Goal: Task Accomplishment & Management: Manage account settings

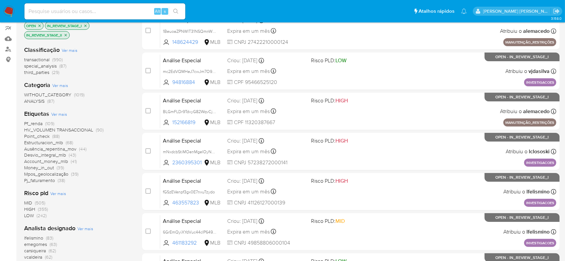
scroll to position [134, 0]
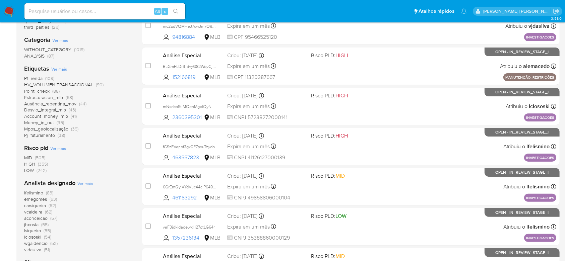
click at [40, 200] on span "emegomes" at bounding box center [35, 199] width 23 height 7
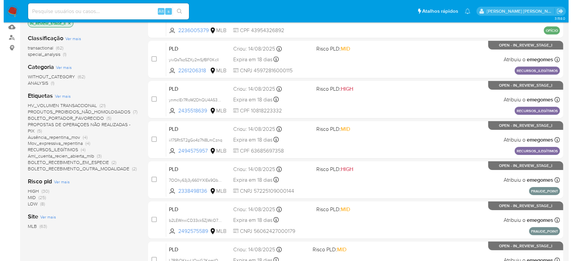
scroll to position [89, 0]
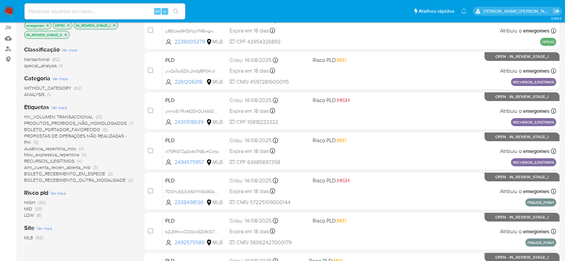
click at [58, 110] on span "Ver mais" at bounding box center [59, 108] width 16 height 6
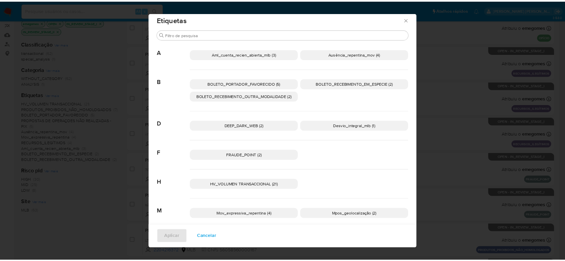
scroll to position [5, 0]
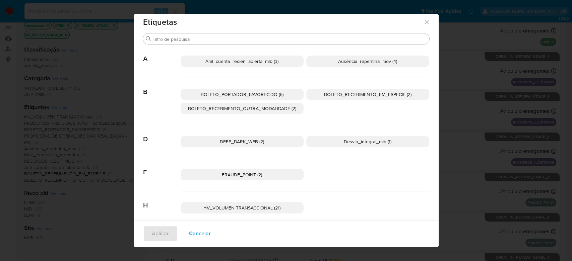
click at [426, 24] on icon "Fechar" at bounding box center [426, 22] width 7 height 7
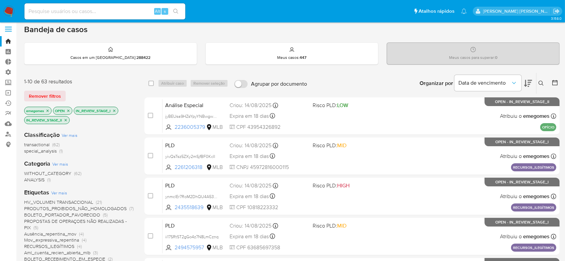
scroll to position [0, 0]
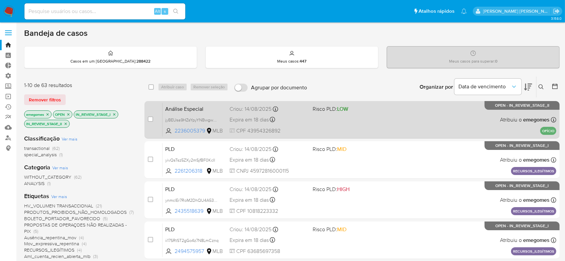
click at [361, 125] on div "Análise Especial jyBEUsa9HZsYpyYNBwgwnbNQ 2236005379 MLB Risco PLD: LOW Criou: …" at bounding box center [359, 120] width 394 height 34
click at [148, 120] on input "checkbox" at bounding box center [150, 119] width 5 height 5
checkbox input "true"
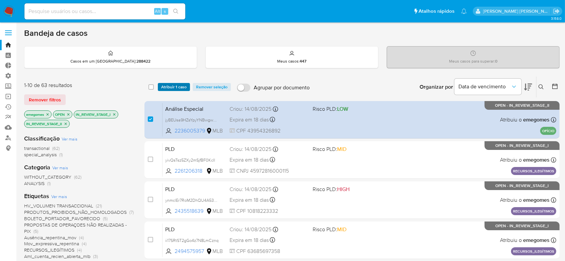
click at [173, 87] on span "Atribuir 1 caso" at bounding box center [173, 87] width 25 height 7
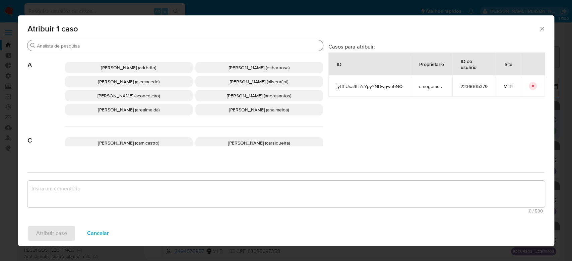
click at [74, 45] on input "Procurar" at bounding box center [178, 46] width 283 height 6
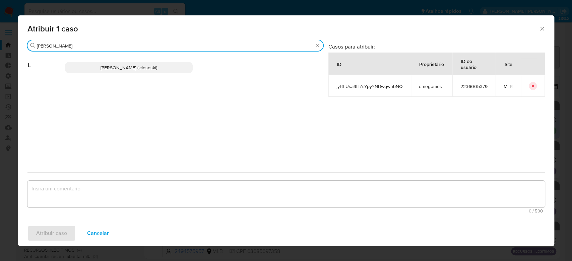
type input "[PERSON_NAME]"
click at [107, 68] on span "[PERSON_NAME] (lclososki)" at bounding box center [128, 67] width 57 height 7
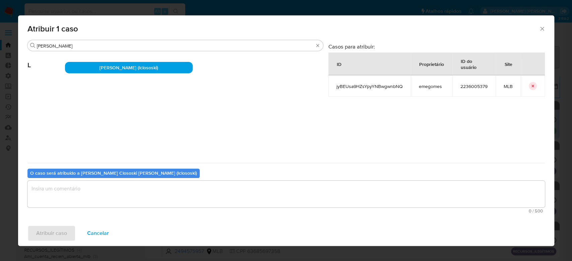
click at [91, 194] on textarea "assign-modal" at bounding box center [285, 194] width 517 height 27
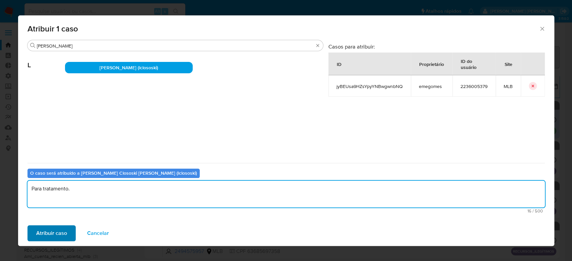
type textarea "Para tratamento."
click at [59, 230] on span "Atribuir caso" at bounding box center [51, 233] width 31 height 15
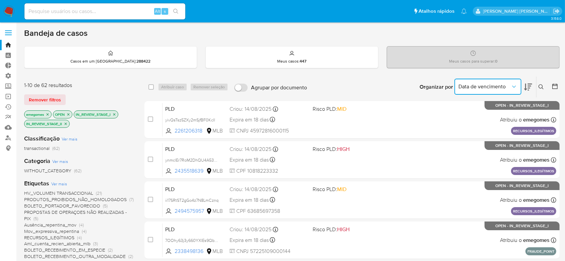
click at [515, 90] on button "Data de vencimento" at bounding box center [487, 87] width 67 height 16
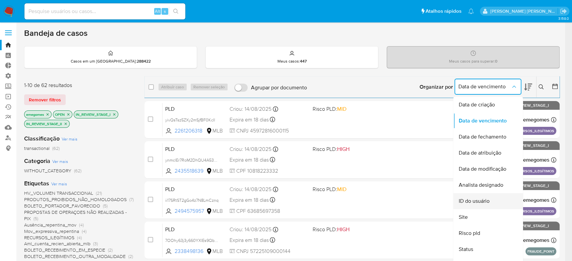
click at [489, 202] on span "ID do usuário" at bounding box center [473, 201] width 31 height 7
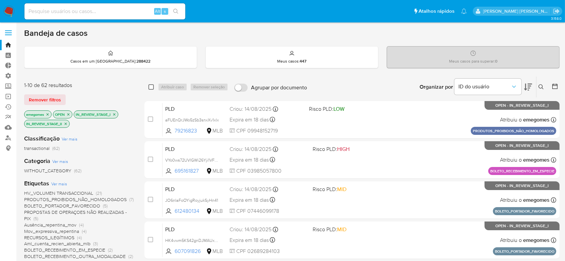
click at [151, 87] on input "checkbox" at bounding box center [150, 86] width 5 height 5
checkbox input "true"
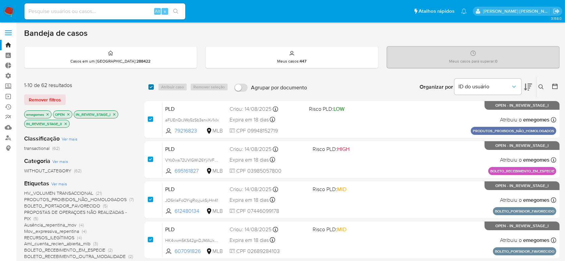
checkbox input "true"
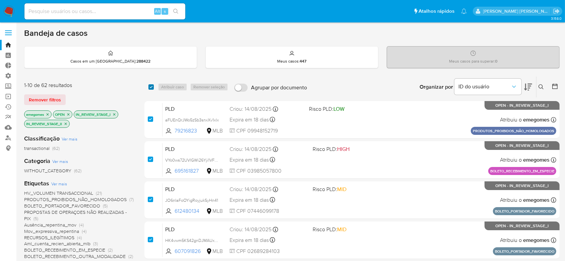
checkbox input "true"
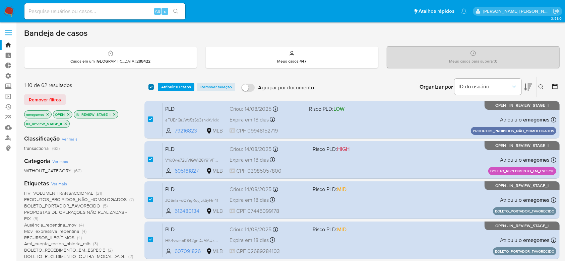
click at [150, 86] on input "checkbox" at bounding box center [150, 86] width 5 height 5
checkbox input "false"
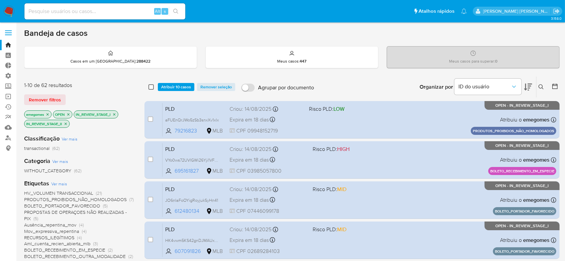
checkbox input "false"
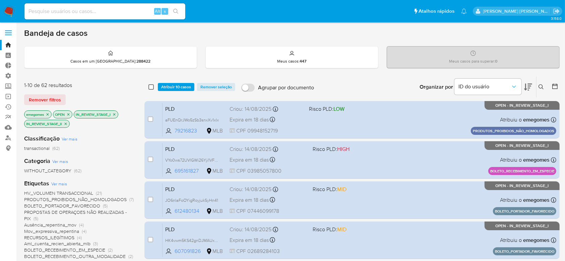
checkbox input "false"
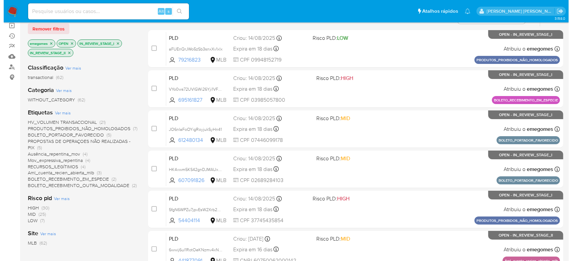
scroll to position [89, 0]
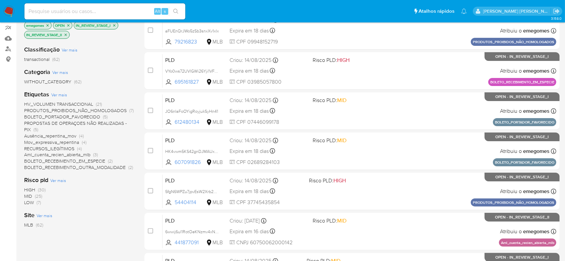
click at [62, 94] on span "Ver mais" at bounding box center [59, 95] width 16 height 6
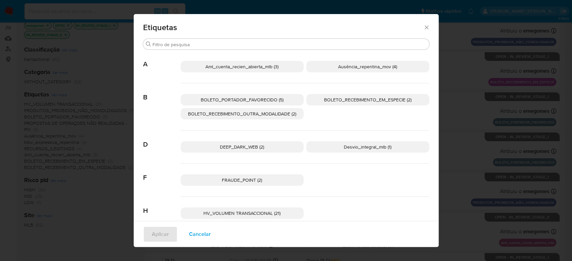
click at [248, 98] on span "BOLETO_PORTADOR_FAVORECIDO (5)" at bounding box center [242, 99] width 83 height 7
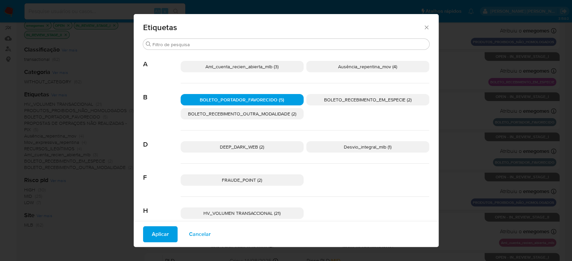
click at [328, 98] on span "BOLETO_RECEBIMENTO_EM_ESPECIE (2)" at bounding box center [367, 99] width 87 height 7
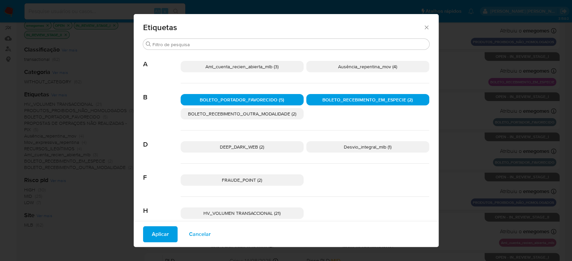
click at [259, 112] on span "BOLETO_RECEBIMENTO_OUTRA_MODALIDADE (2)" at bounding box center [242, 114] width 108 height 7
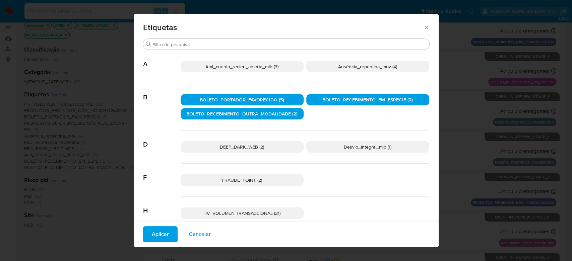
click at [157, 234] on span "Aplicar" at bounding box center [160, 234] width 17 height 15
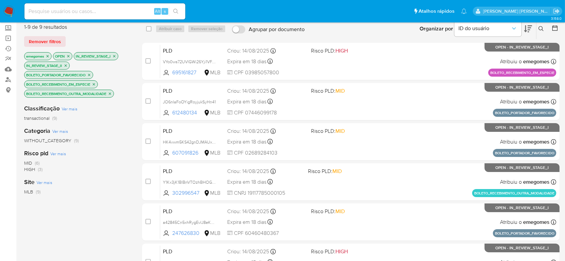
scroll to position [72, 0]
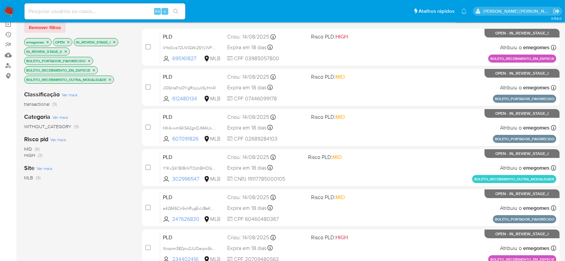
click at [96, 71] on p "BOLETO_RECEBIMENTO_EM_ESPECIE" at bounding box center [60, 70] width 73 height 7
click at [95, 69] on icon "close-filter" at bounding box center [94, 70] width 2 height 2
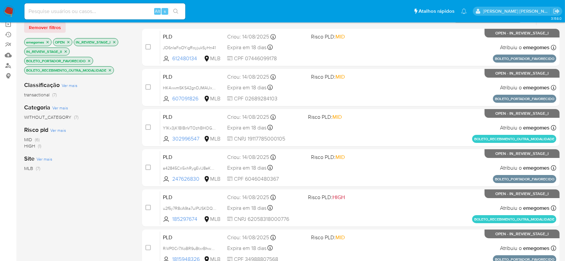
click at [112, 71] on icon "close-filter" at bounding box center [110, 70] width 4 height 4
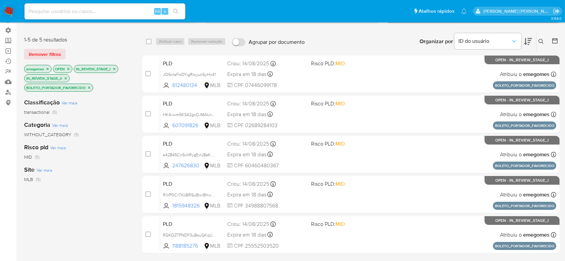
scroll to position [45, 0]
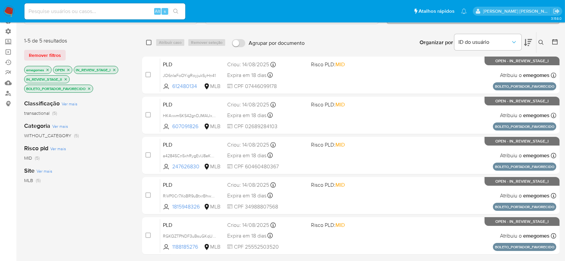
click at [150, 42] on input "checkbox" at bounding box center [148, 42] width 5 height 5
checkbox input "true"
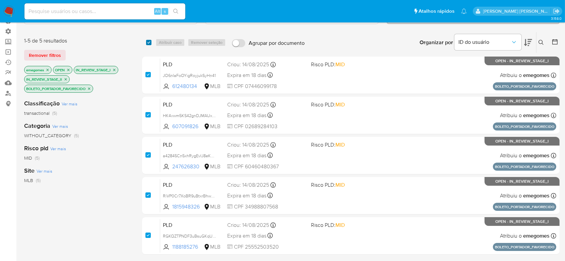
checkbox input "true"
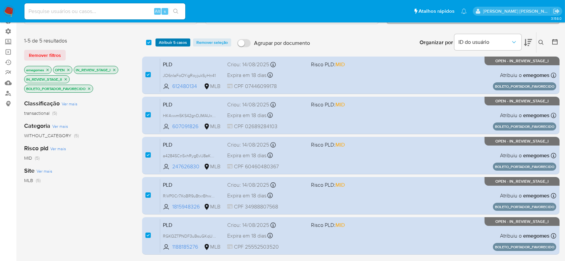
click at [176, 41] on span "Atribuir 5 casos" at bounding box center [173, 42] width 28 height 7
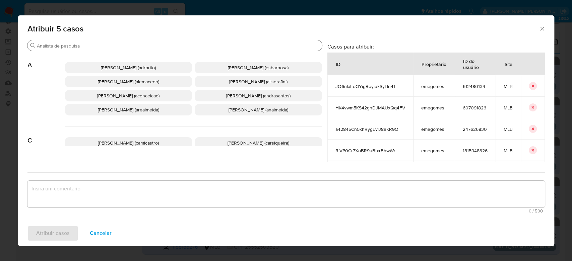
click at [177, 43] on input "Procurar" at bounding box center [178, 46] width 282 height 6
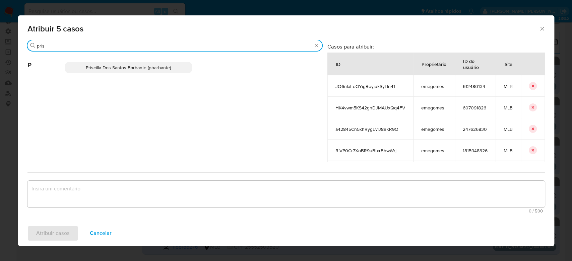
type input "pris"
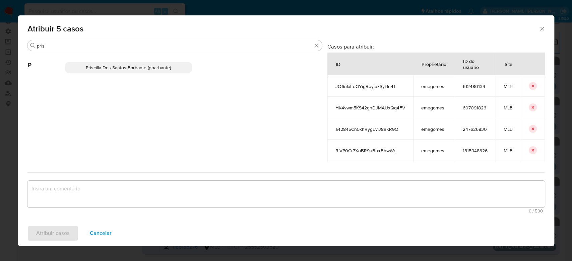
click at [169, 71] on p "Priscilla Dos Santos Barbante (pbarbante)" at bounding box center [128, 67] width 127 height 11
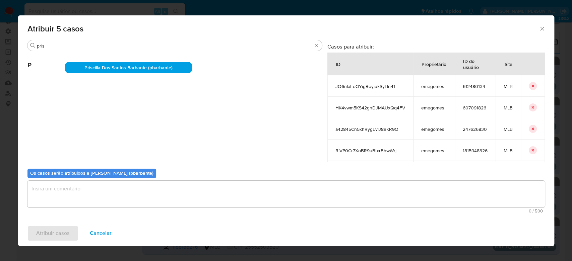
click at [78, 186] on textarea "assign-modal" at bounding box center [285, 194] width 517 height 27
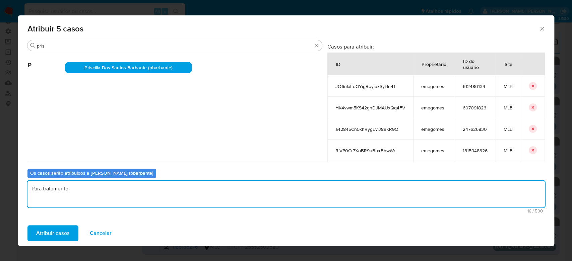
drag, startPoint x: 82, startPoint y: 190, endPoint x: 20, endPoint y: 178, distance: 63.2
click at [20, 178] on div "Procurar pris P Priscilla Dos Santos Barbante (pbarbante) Casos para atribuir: …" at bounding box center [286, 130] width 536 height 181
click at [107, 199] on textarea "Para tratamento." at bounding box center [285, 194] width 517 height 27
type textarea "Para tratamento."
click at [49, 232] on span "Atribuir casos" at bounding box center [52, 233] width 33 height 15
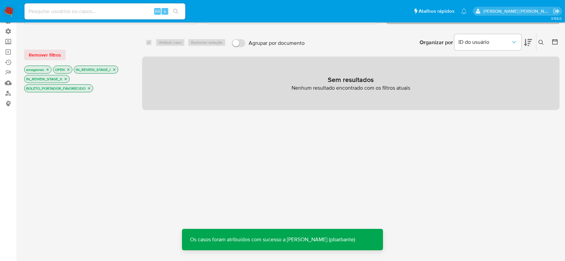
click at [90, 89] on icon "close-filter" at bounding box center [89, 88] width 4 height 4
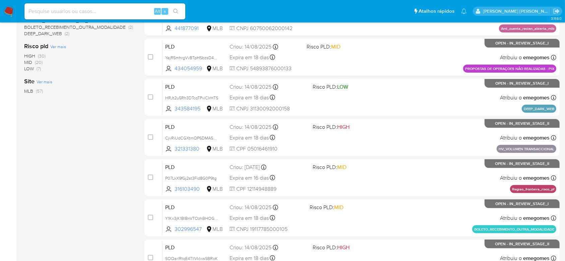
scroll to position [291, 0]
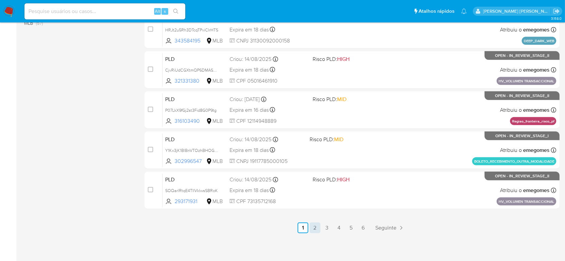
click at [316, 226] on link "2" at bounding box center [315, 228] width 11 height 11
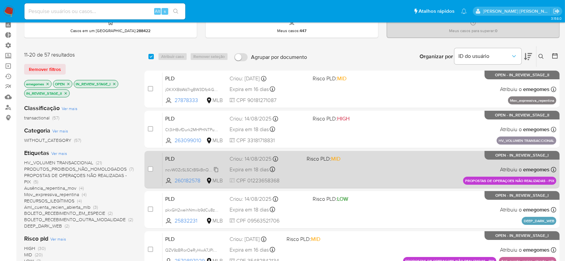
scroll to position [45, 0]
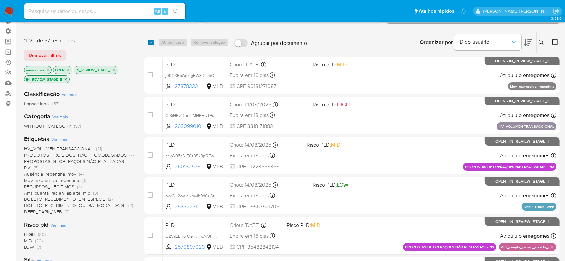
click at [149, 44] on input "checkbox" at bounding box center [150, 42] width 5 height 5
checkbox input "true"
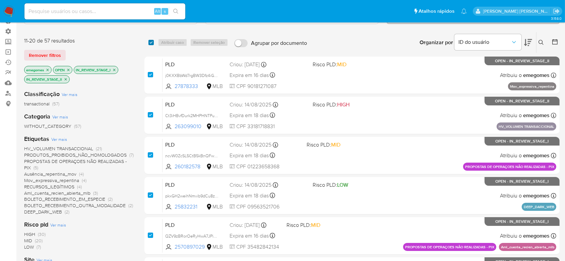
checkbox input "true"
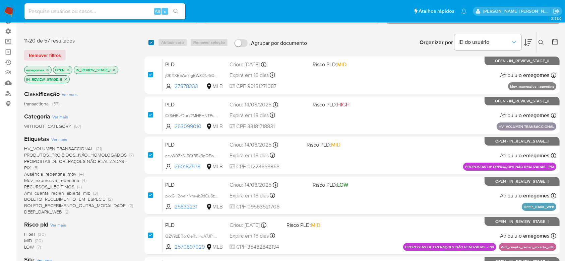
checkbox input "true"
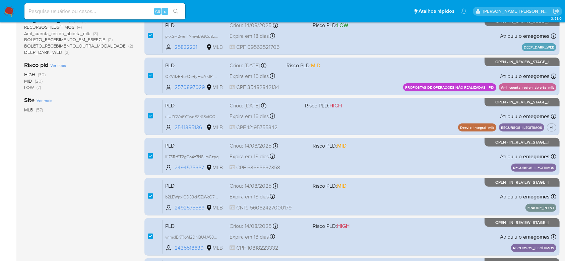
scroll to position [223, 0]
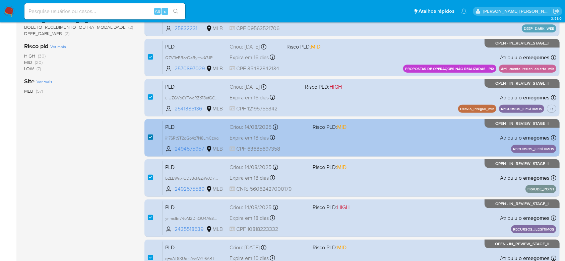
click at [148, 137] on input "checkbox" at bounding box center [150, 137] width 5 height 5
checkbox input "false"
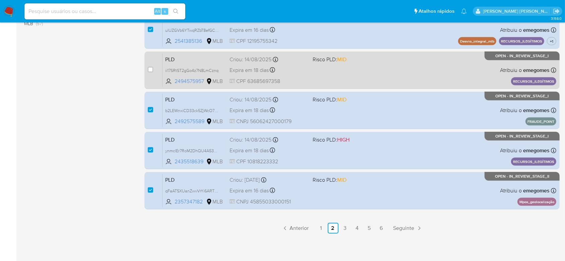
scroll to position [291, 0]
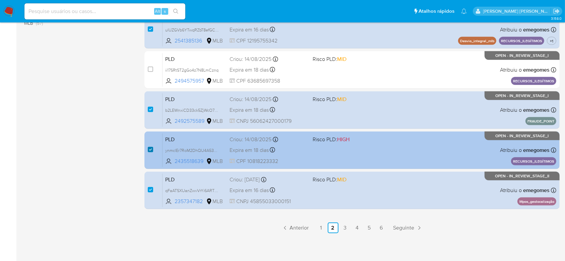
click at [148, 149] on input "checkbox" at bounding box center [150, 149] width 5 height 5
checkbox input "false"
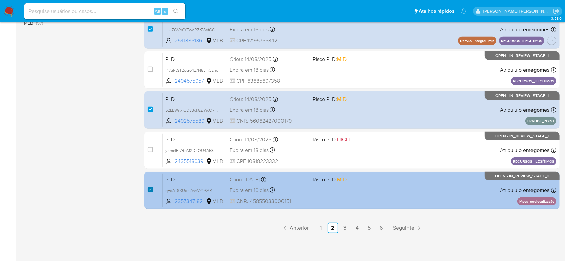
click at [148, 188] on input "checkbox" at bounding box center [150, 189] width 5 height 5
checkbox input "false"
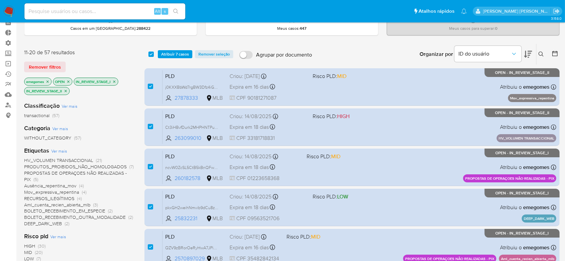
scroll to position [45, 0]
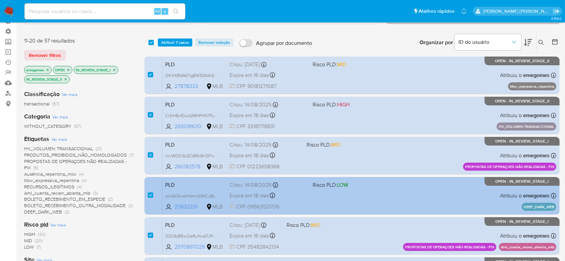
click at [153, 197] on div "case-item-checkbox Incapaz de atribuir o caso" at bounding box center [155, 196] width 15 height 34
click at [150, 195] on input "checkbox" at bounding box center [150, 195] width 5 height 5
checkbox input "false"
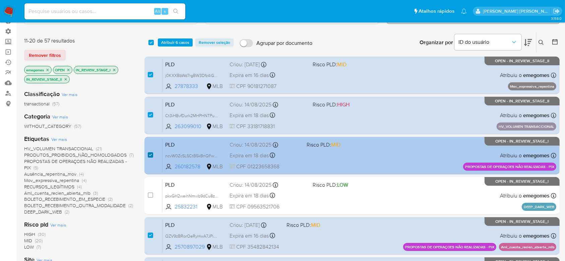
click at [148, 154] on input "checkbox" at bounding box center [150, 154] width 5 height 5
checkbox input "false"
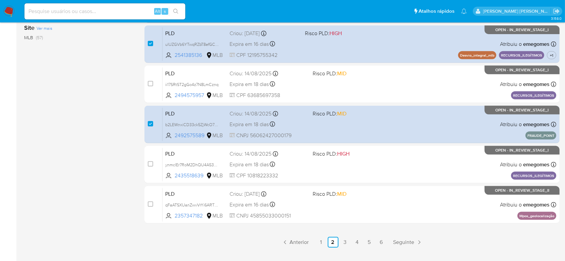
scroll to position [291, 0]
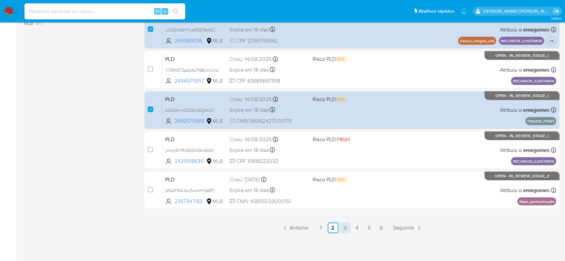
click at [342, 226] on link "3" at bounding box center [345, 228] width 11 height 11
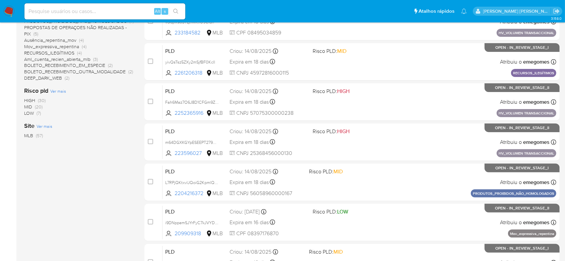
scroll to position [223, 0]
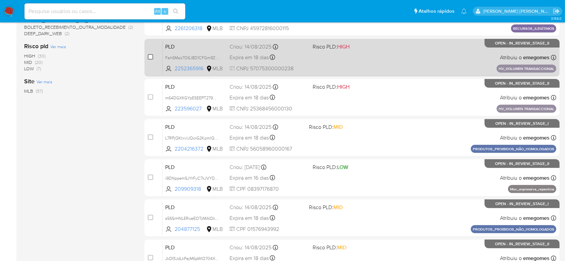
click at [149, 57] on input "checkbox" at bounding box center [150, 56] width 5 height 5
checkbox input "true"
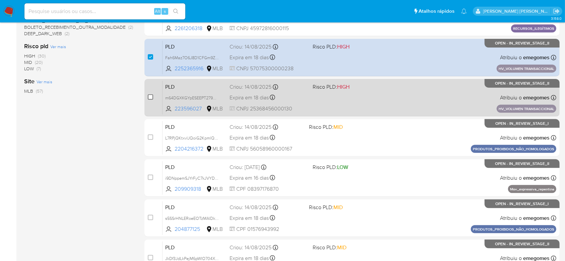
click at [148, 98] on input "checkbox" at bounding box center [150, 96] width 5 height 5
checkbox input "true"
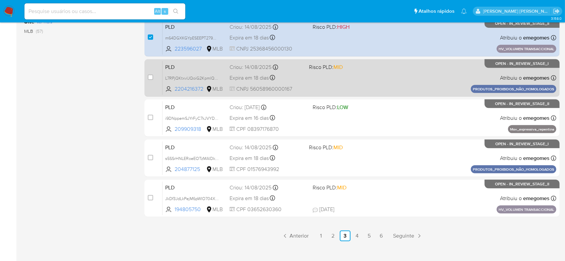
scroll to position [291, 0]
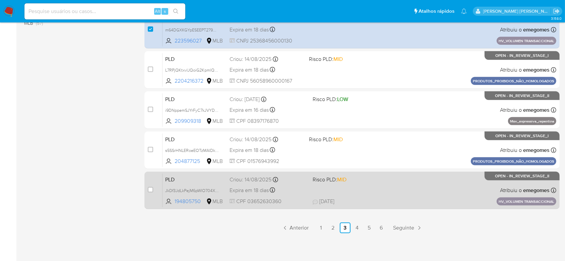
click at [150, 193] on div "case-item-checkbox" at bounding box center [150, 191] width 5 height 8
click at [150, 190] on input "checkbox" at bounding box center [150, 189] width 5 height 5
checkbox input "true"
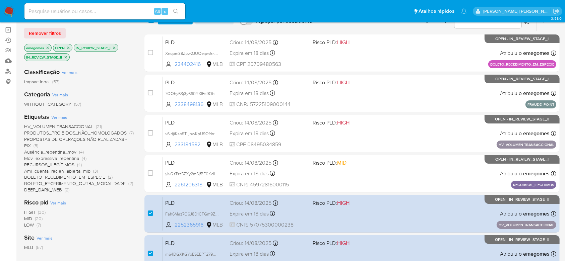
scroll to position [0, 0]
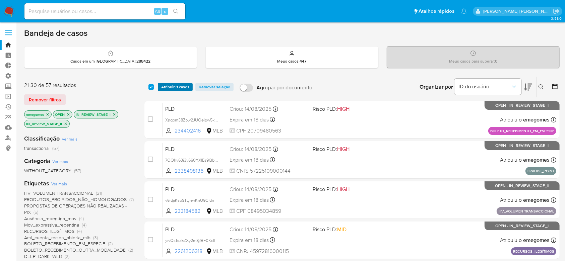
click at [175, 84] on span "Atribuir 8 casos" at bounding box center [175, 87] width 28 height 7
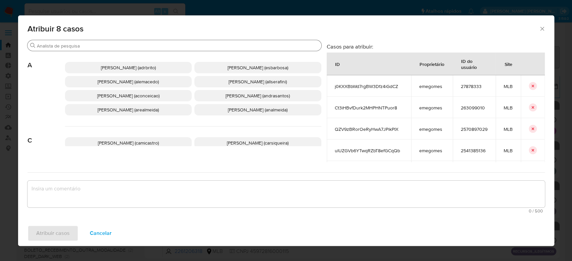
click at [182, 46] on input "Procurar" at bounding box center [178, 46] width 282 height 6
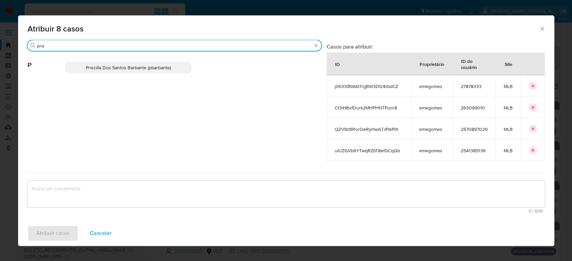
type input "pris"
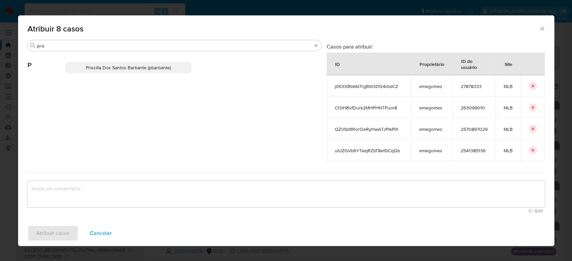
click at [127, 66] on span "Priscilla Dos Santos Barbante (pbarbante)" at bounding box center [128, 67] width 85 height 7
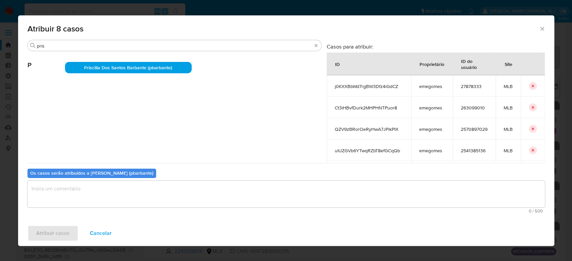
click at [111, 194] on textarea "assign-modal" at bounding box center [285, 194] width 517 height 27
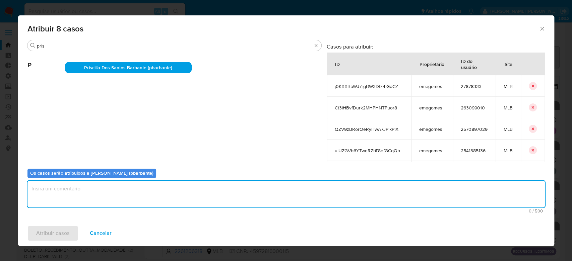
paste textarea "Para tratamento."
type textarea "Para tratamento."
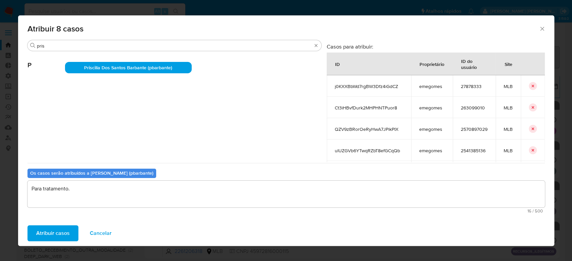
click at [65, 236] on span "Atribuir casos" at bounding box center [52, 233] width 33 height 15
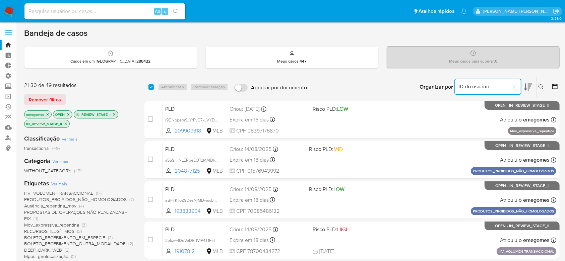
click at [519, 89] on button "ID do usuário" at bounding box center [487, 87] width 67 height 16
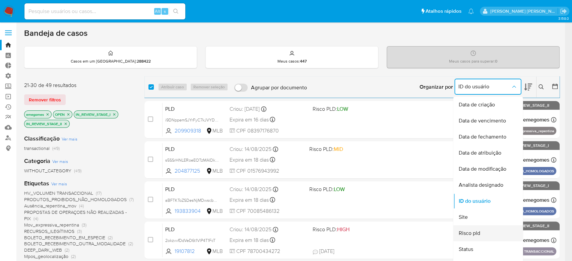
click at [482, 233] on div "Risco pld" at bounding box center [485, 233] width 55 height 16
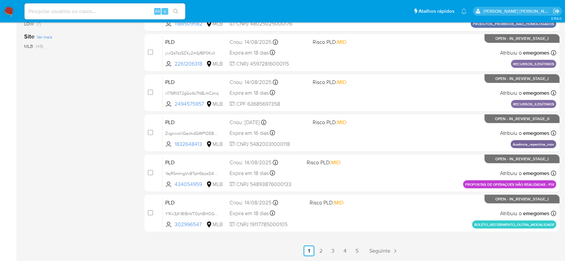
scroll to position [291, 0]
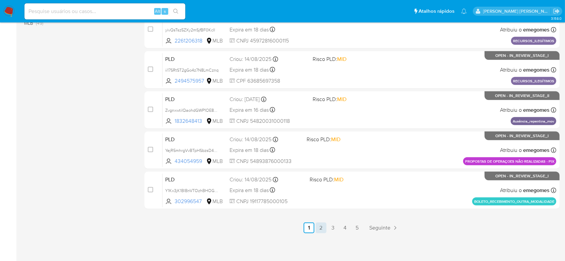
click at [324, 227] on link "2" at bounding box center [321, 228] width 11 height 11
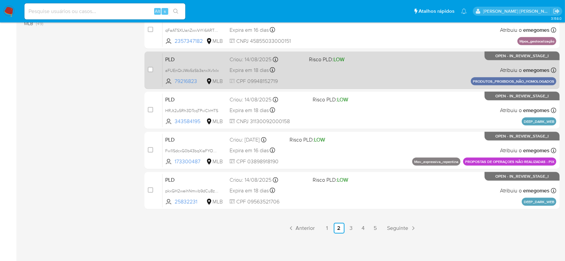
scroll to position [291, 0]
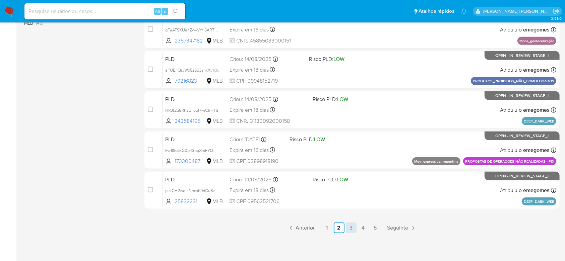
click at [350, 231] on link "3" at bounding box center [351, 228] width 11 height 11
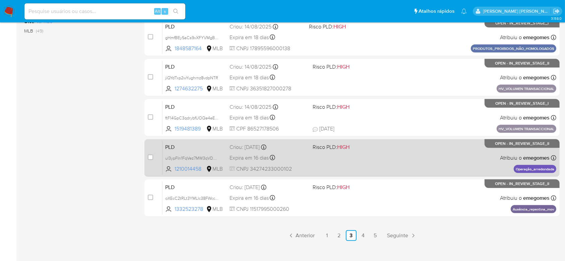
scroll to position [291, 0]
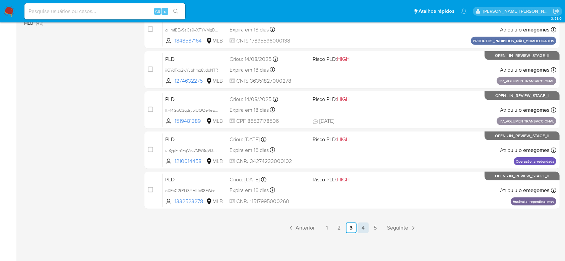
click at [359, 227] on link "4" at bounding box center [363, 228] width 11 height 11
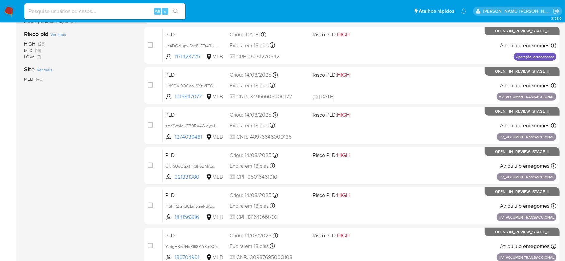
scroll to position [291, 0]
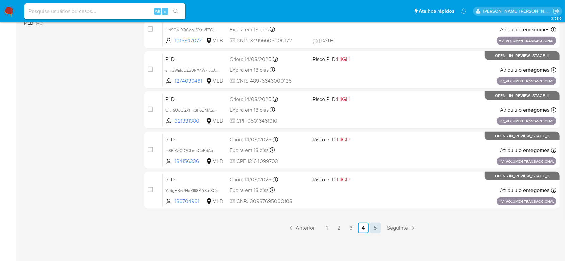
click at [371, 229] on link "5" at bounding box center [375, 228] width 11 height 11
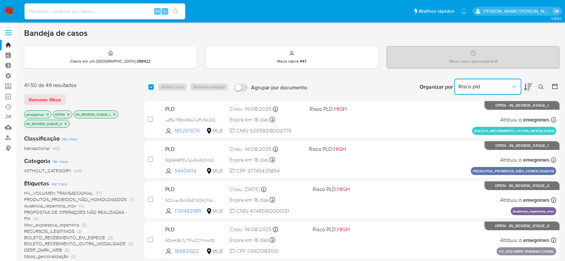
click at [512, 84] on icon "Organizar por" at bounding box center [514, 86] width 7 height 7
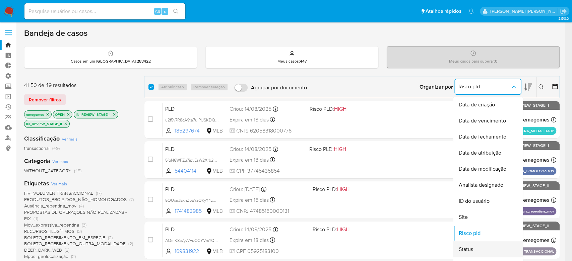
click at [480, 247] on div "Status" at bounding box center [485, 250] width 55 height 16
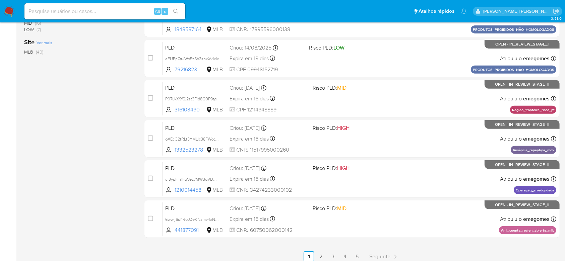
scroll to position [291, 0]
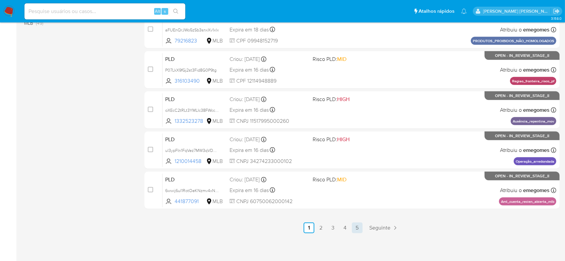
click at [359, 227] on link "5" at bounding box center [357, 228] width 11 height 11
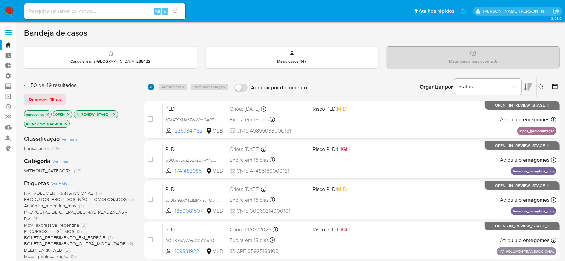
click at [150, 85] on input "checkbox" at bounding box center [150, 86] width 5 height 5
checkbox input "true"
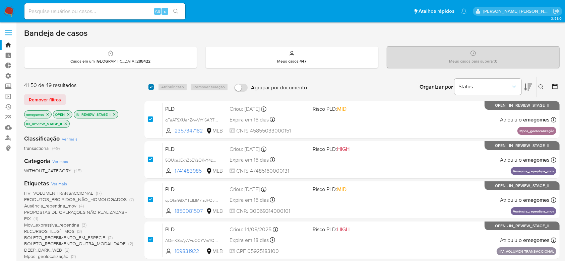
checkbox input "true"
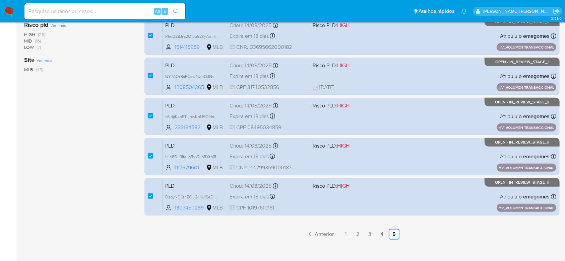
scroll to position [251, 0]
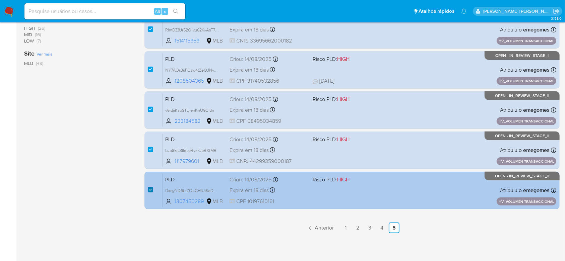
click at [151, 189] on input "checkbox" at bounding box center [150, 189] width 5 height 5
checkbox input "false"
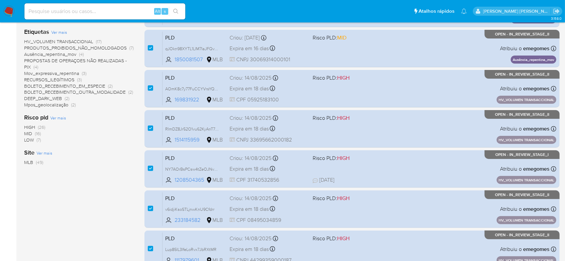
scroll to position [147, 0]
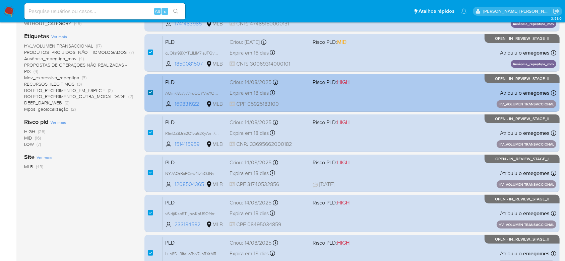
click at [148, 90] on input "checkbox" at bounding box center [150, 92] width 5 height 5
checkbox input "false"
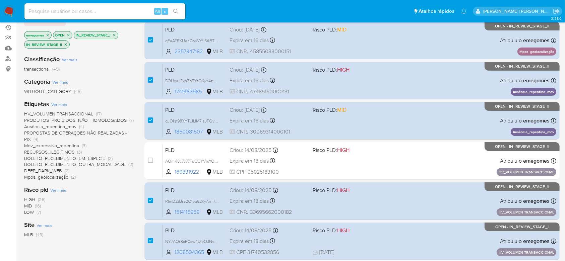
scroll to position [82, 0]
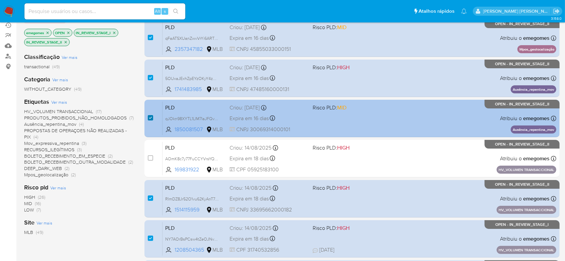
click at [148, 117] on input "checkbox" at bounding box center [150, 117] width 5 height 5
checkbox input "false"
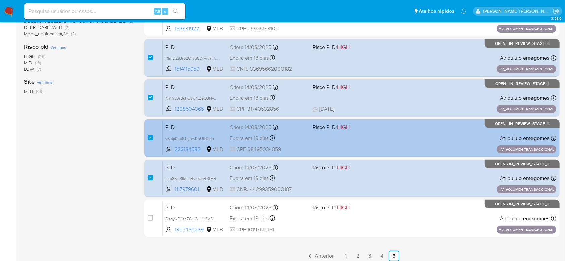
scroll to position [251, 0]
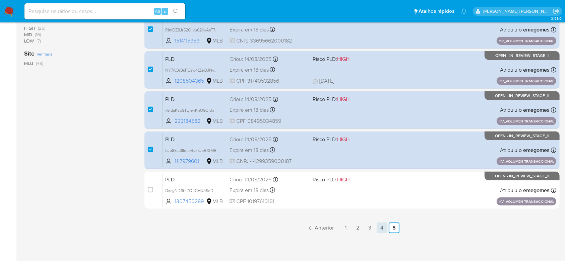
click at [382, 227] on link "4" at bounding box center [382, 228] width 11 height 11
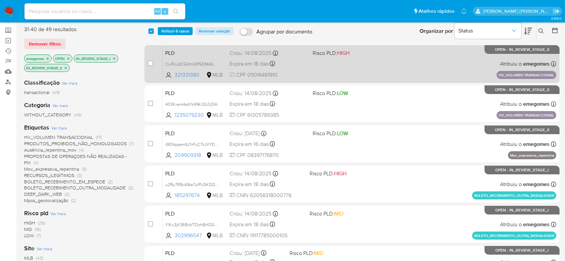
scroll to position [89, 0]
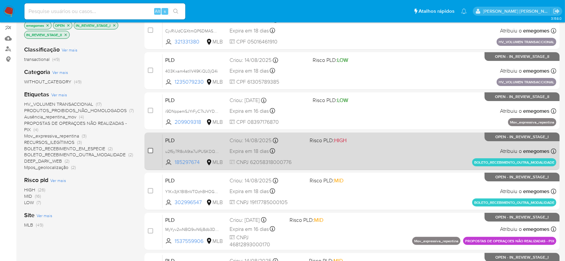
click at [148, 151] on input "checkbox" at bounding box center [150, 150] width 5 height 5
checkbox input "true"
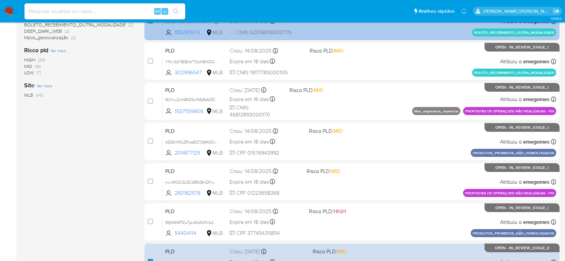
scroll to position [223, 0]
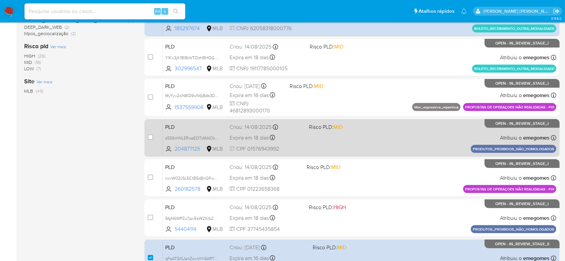
click at [146, 138] on div "case-item-checkbox Incapaz de atribuir o caso PLD s5SSrHNLERoeEOTzMAIDkdQP 2048…" at bounding box center [351, 138] width 415 height 38
click at [148, 138] on input "checkbox" at bounding box center [150, 137] width 5 height 5
checkbox input "true"
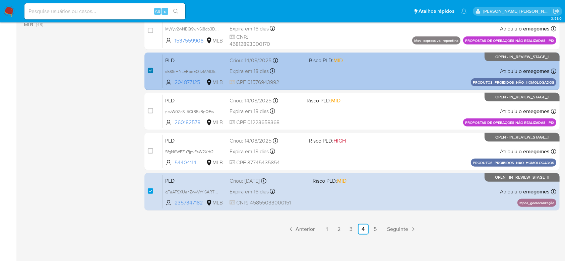
scroll to position [291, 0]
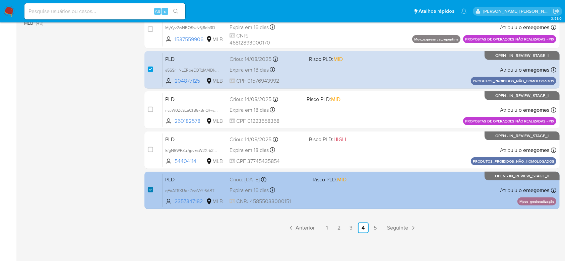
click at [149, 188] on input "checkbox" at bounding box center [150, 189] width 5 height 5
checkbox input "false"
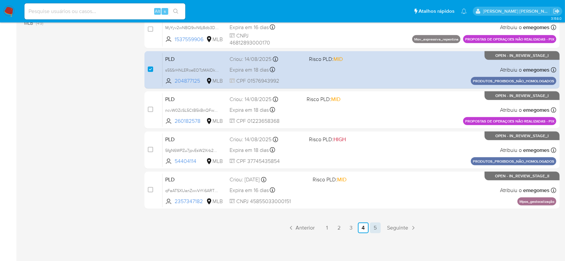
click at [373, 228] on link "5" at bounding box center [375, 228] width 11 height 11
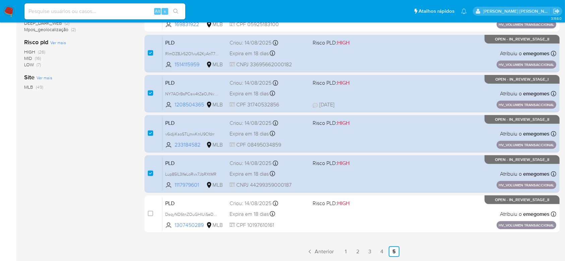
scroll to position [251, 0]
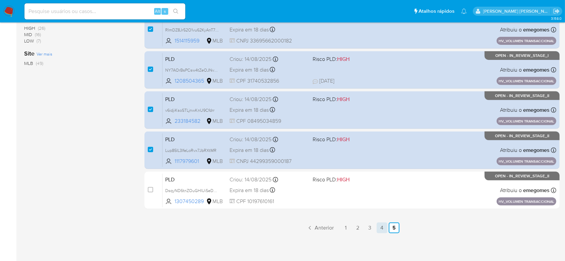
click at [381, 226] on link "4" at bounding box center [382, 228] width 11 height 11
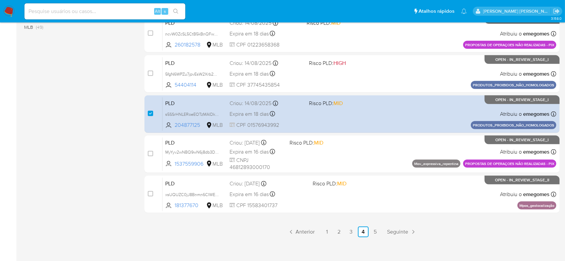
scroll to position [291, 0]
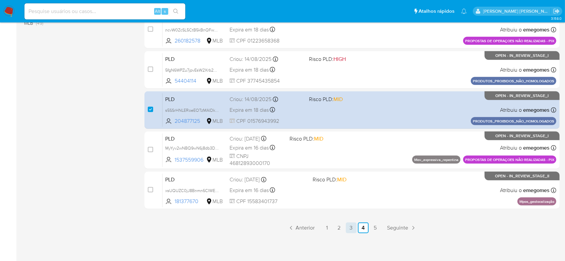
click at [351, 229] on link "3" at bounding box center [351, 228] width 11 height 11
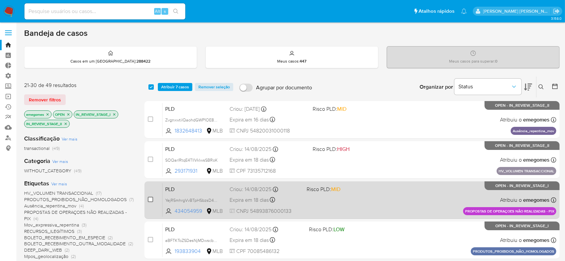
click at [150, 200] on input "checkbox" at bounding box center [150, 199] width 5 height 5
checkbox input "true"
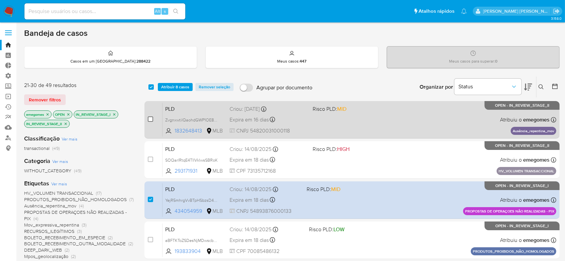
click at [149, 118] on input "checkbox" at bounding box center [150, 119] width 5 height 5
checkbox input "true"
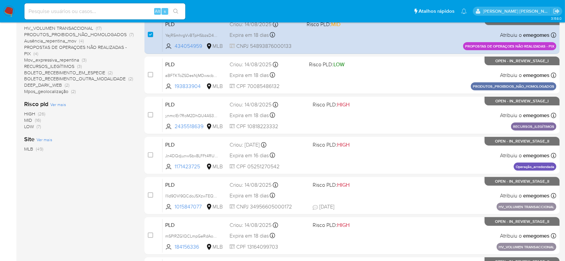
scroll to position [179, 0]
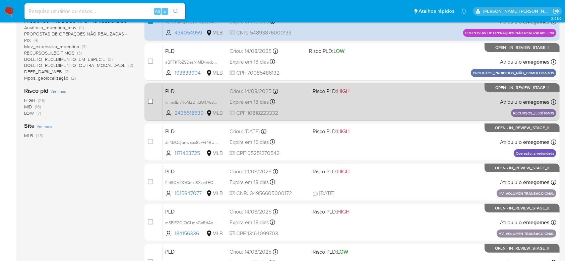
click at [148, 101] on input "checkbox" at bounding box center [150, 101] width 5 height 5
checkbox input "true"
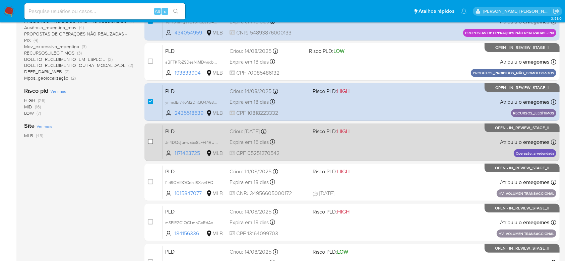
click at [148, 143] on input "checkbox" at bounding box center [150, 141] width 5 height 5
checkbox input "true"
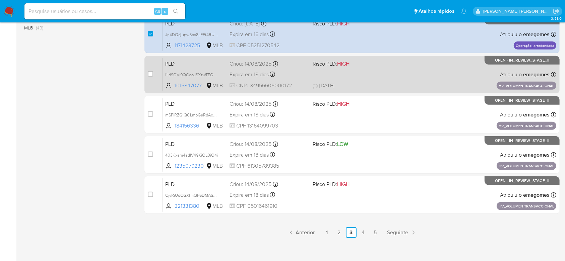
scroll to position [291, 0]
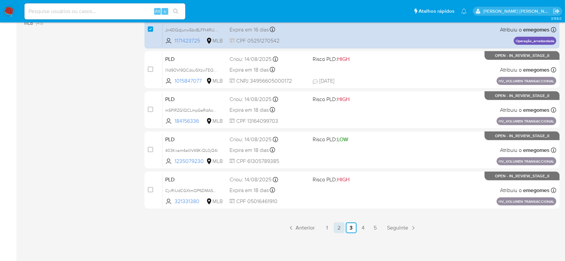
click at [338, 227] on link "2" at bounding box center [339, 228] width 11 height 11
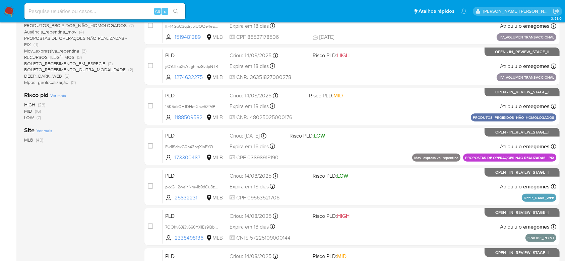
scroll to position [179, 0]
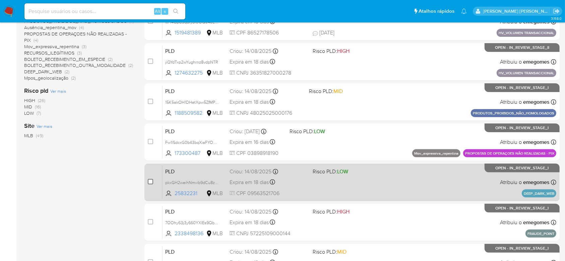
click at [149, 181] on input "checkbox" at bounding box center [150, 181] width 5 height 5
checkbox input "true"
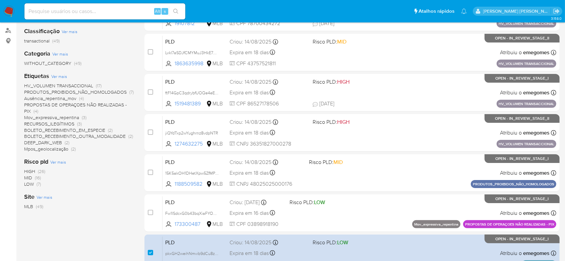
scroll to position [0, 0]
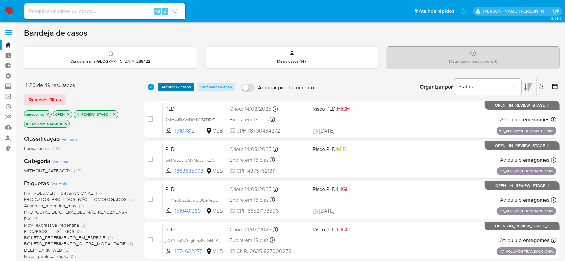
click at [185, 84] on span "Atribuir 12 casos" at bounding box center [176, 87] width 30 height 7
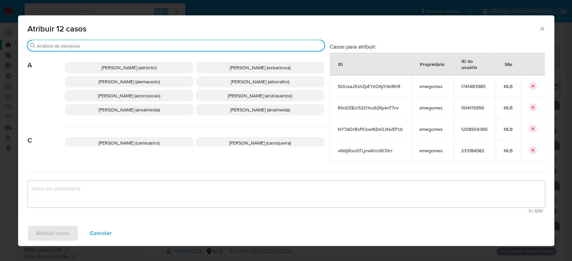
click at [213, 43] on input "Procurar" at bounding box center [179, 46] width 285 height 6
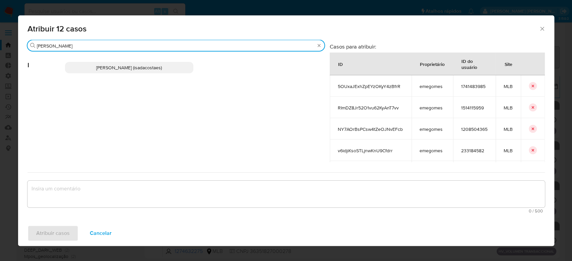
type input "[PERSON_NAME]"
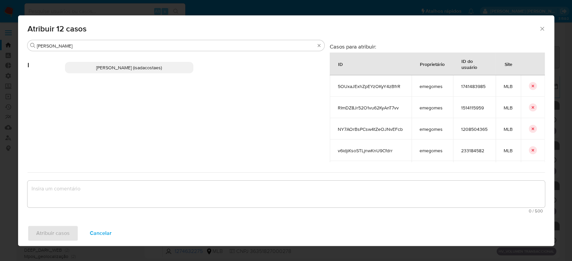
click at [143, 68] on span "[PERSON_NAME] (isadacostaes)" at bounding box center [129, 67] width 66 height 7
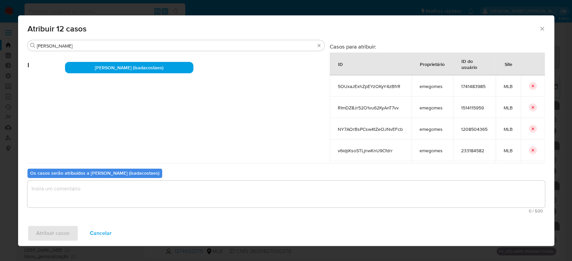
click at [113, 191] on textarea "assign-modal" at bounding box center [285, 194] width 517 height 27
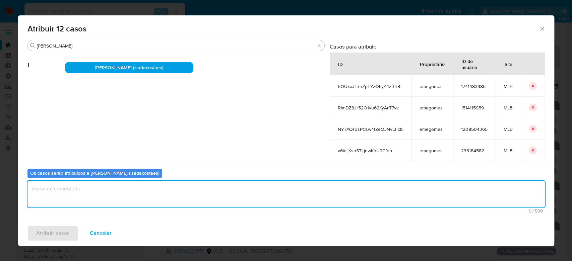
paste textarea "Para tratamento."
type textarea "Para tratamento."
click at [59, 233] on span "Atribuir casos" at bounding box center [52, 233] width 33 height 15
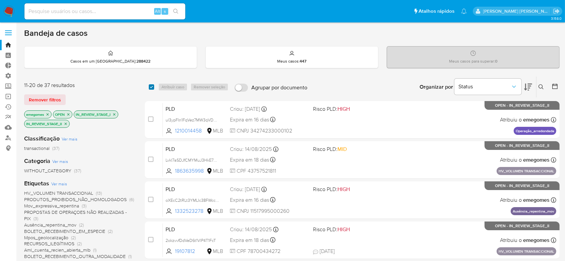
click at [151, 87] on input "checkbox" at bounding box center [151, 86] width 5 height 5
checkbox input "true"
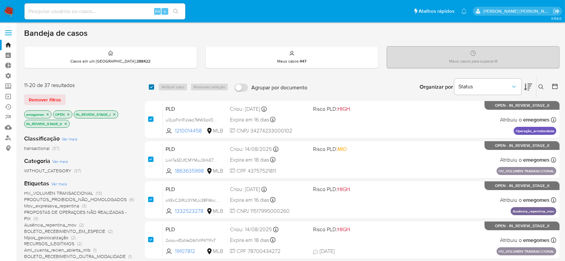
checkbox input "true"
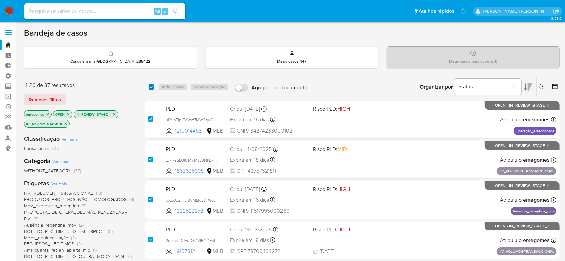
checkbox input "true"
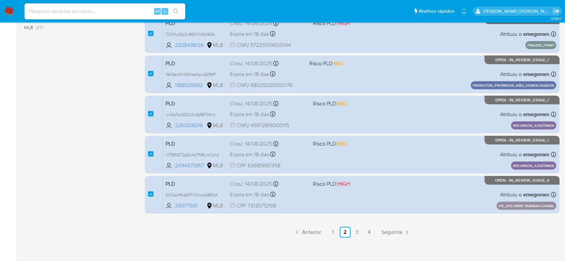
scroll to position [291, 0]
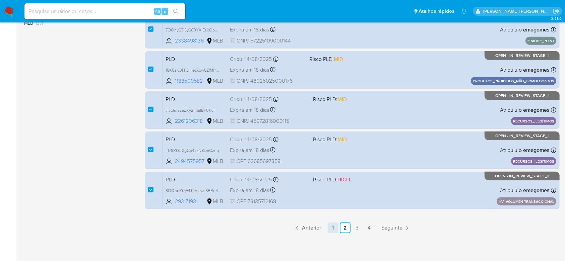
click at [334, 229] on link "1" at bounding box center [333, 228] width 11 height 11
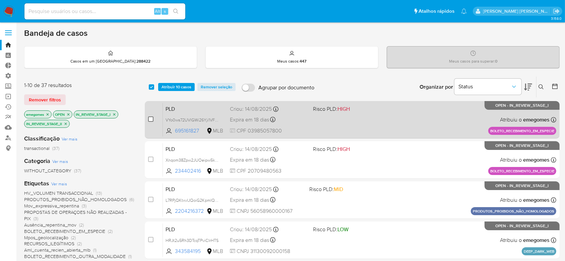
click at [148, 117] on input "checkbox" at bounding box center [150, 119] width 5 height 5
checkbox input "true"
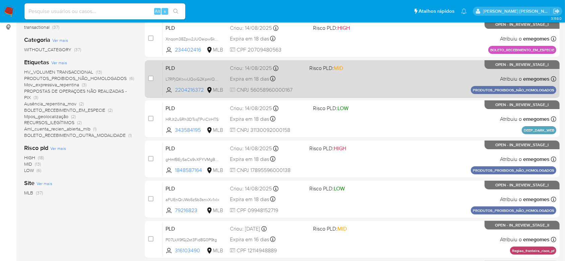
scroll to position [134, 0]
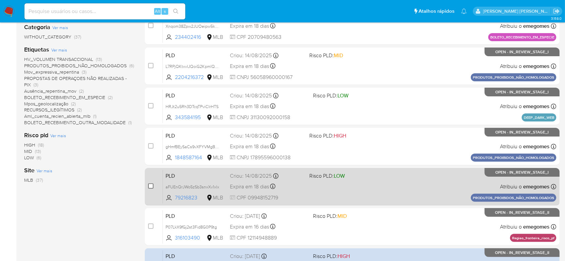
click at [152, 186] on input "checkbox" at bounding box center [150, 186] width 5 height 5
checkbox input "true"
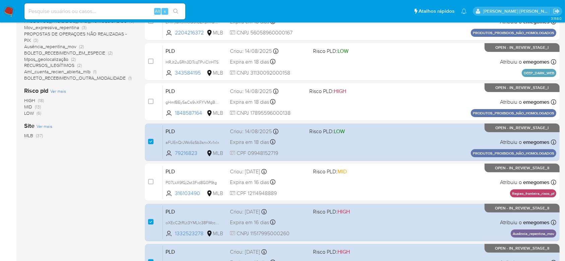
scroll to position [291, 0]
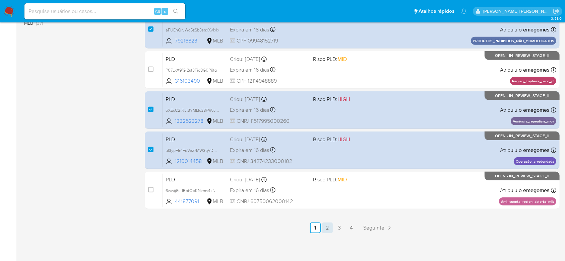
click at [326, 228] on link "2" at bounding box center [327, 228] width 11 height 11
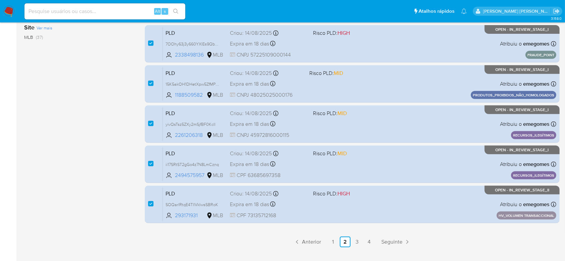
scroll to position [291, 0]
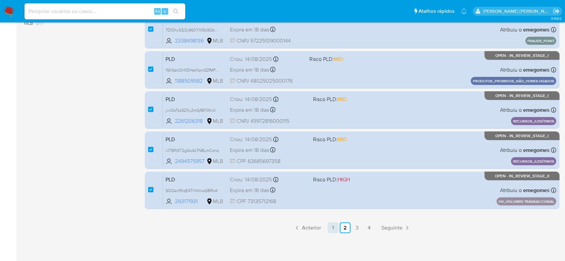
click at [332, 230] on link "1" at bounding box center [333, 228] width 11 height 11
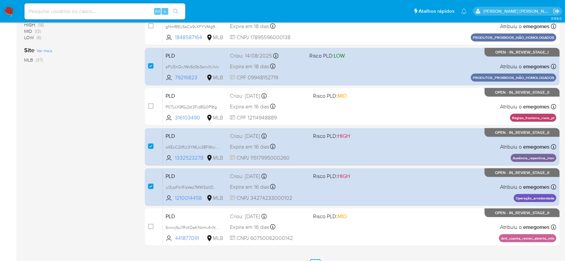
scroll to position [268, 0]
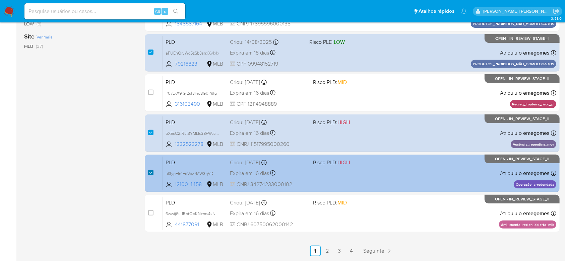
click at [151, 174] on input "checkbox" at bounding box center [150, 172] width 5 height 5
checkbox input "false"
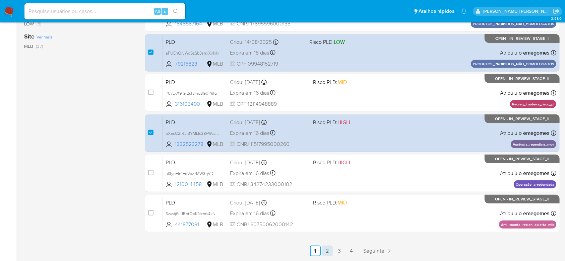
click at [327, 251] on link "2" at bounding box center [327, 251] width 11 height 11
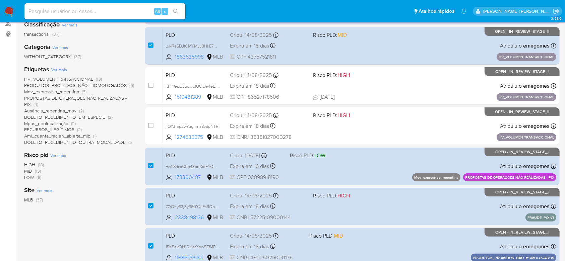
scroll to position [113, 0]
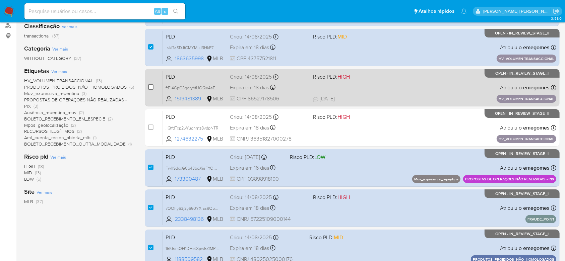
click at [150, 86] on input "checkbox" at bounding box center [150, 86] width 5 height 5
checkbox input "true"
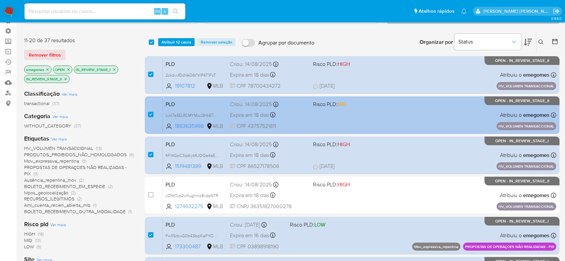
scroll to position [0, 0]
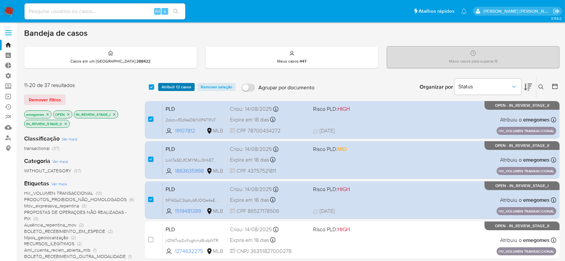
click at [185, 88] on span "Atribuir 12 casos" at bounding box center [176, 87] width 30 height 7
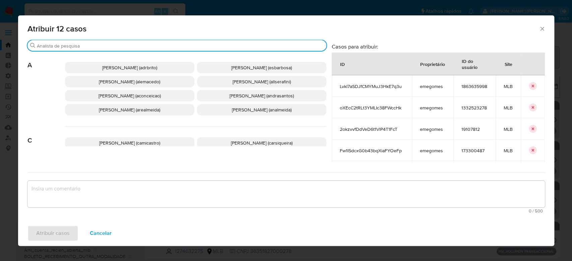
click at [201, 46] on input "Procurar" at bounding box center [180, 46] width 287 height 6
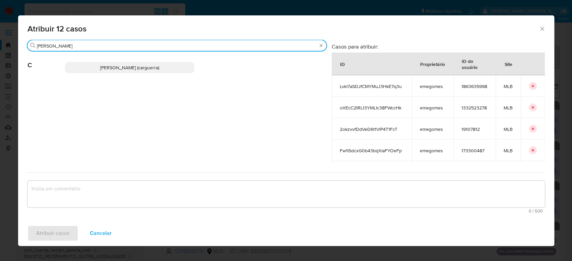
type input "[PERSON_NAME]"
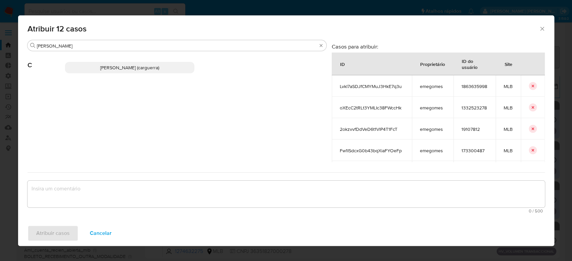
click at [164, 65] on p "[PERSON_NAME] (carguerra)" at bounding box center [129, 67] width 129 height 11
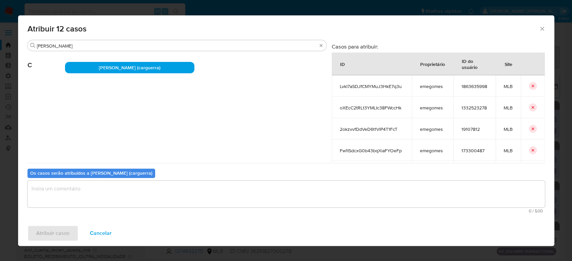
click at [120, 189] on textarea "assign-modal" at bounding box center [285, 194] width 517 height 27
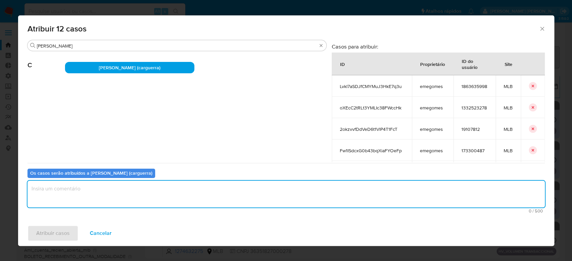
paste textarea "Para tratamento."
type textarea "Para tratamento."
click at [66, 235] on span "Atribuir casos" at bounding box center [52, 233] width 33 height 15
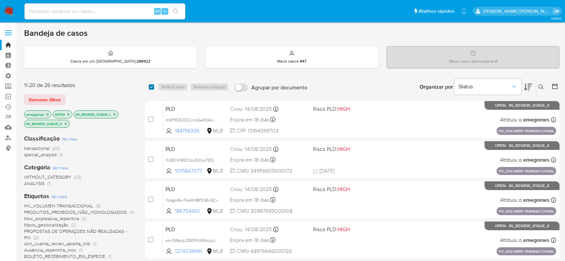
click at [151, 87] on input "checkbox" at bounding box center [151, 86] width 5 height 5
checkbox input "true"
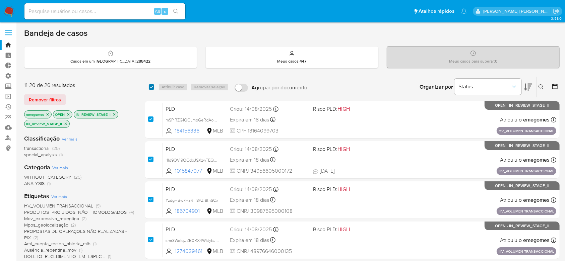
checkbox input "true"
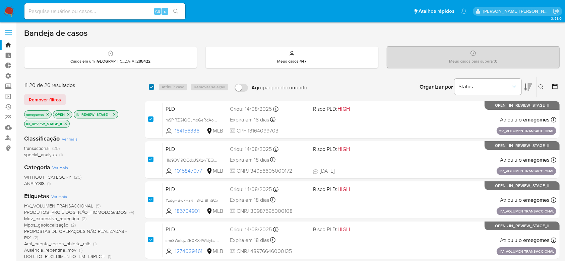
checkbox input "true"
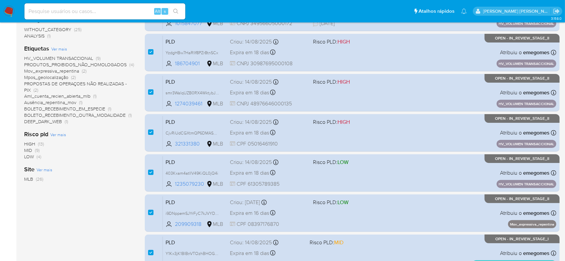
scroll to position [148, 0]
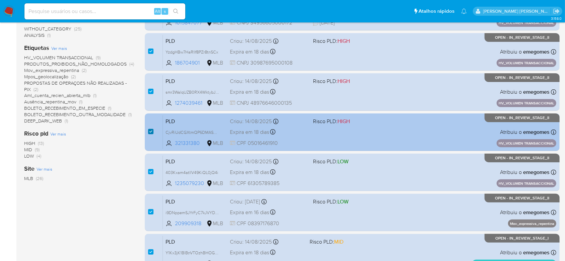
click at [148, 131] on input "checkbox" at bounding box center [150, 131] width 5 height 5
checkbox input "false"
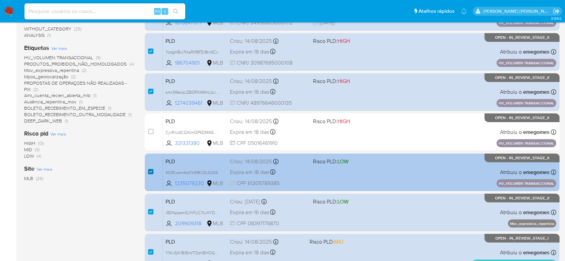
click at [148, 172] on input "checkbox" at bounding box center [150, 171] width 5 height 5
checkbox input "false"
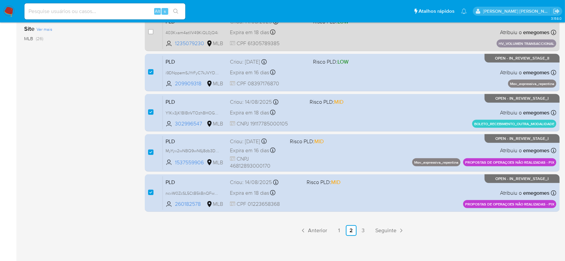
scroll to position [291, 0]
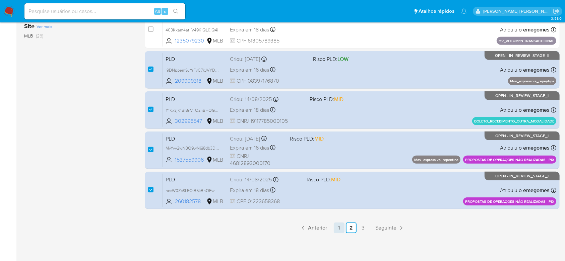
click at [340, 229] on link "1" at bounding box center [339, 228] width 11 height 11
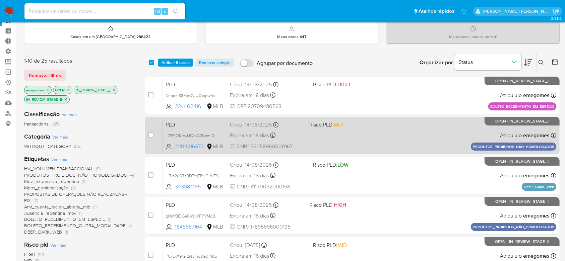
scroll to position [45, 0]
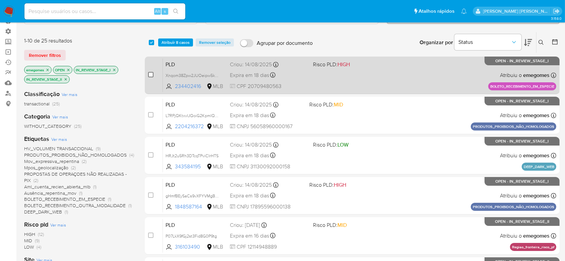
drag, startPoint x: 153, startPoint y: 75, endPoint x: 147, endPoint y: 74, distance: 6.1
click at [149, 74] on div "case-item-checkbox Incapaz de atribuir o caso" at bounding box center [155, 75] width 15 height 34
click at [148, 73] on input "checkbox" at bounding box center [150, 74] width 5 height 5
checkbox input "true"
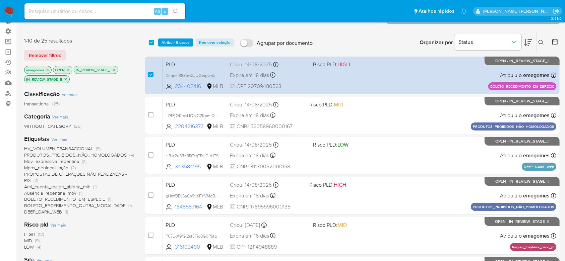
click at [143, 112] on div "1-10 de 25 resultados Remover filtros emegomes OPEN IN_REVIEW_STAGE_I IN_REVIEW…" at bounding box center [291, 256] width 535 height 448
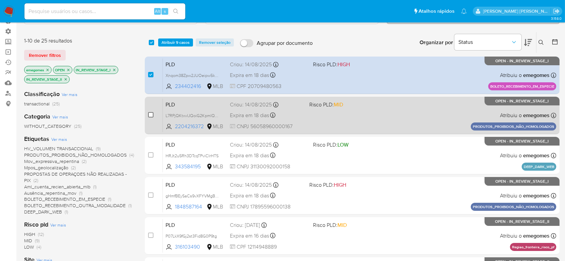
click at [148, 115] on input "checkbox" at bounding box center [150, 114] width 5 height 5
checkbox input "true"
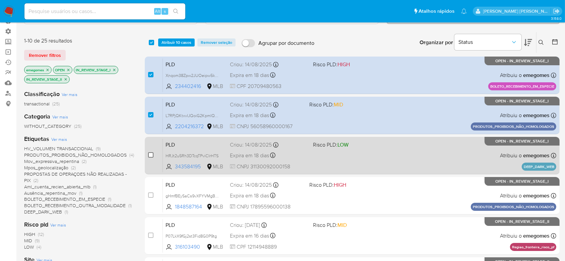
click at [149, 153] on input "checkbox" at bounding box center [150, 154] width 5 height 5
checkbox input "true"
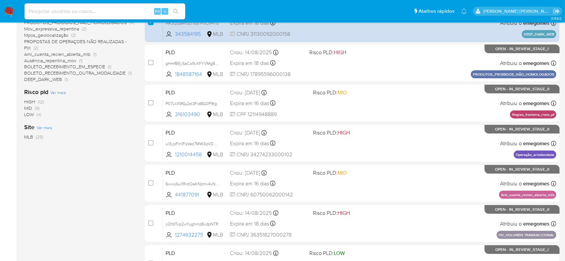
scroll to position [179, 0]
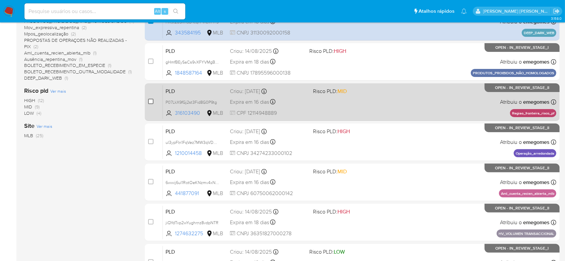
click at [151, 101] on input "checkbox" at bounding box center [150, 101] width 5 height 5
checkbox input "true"
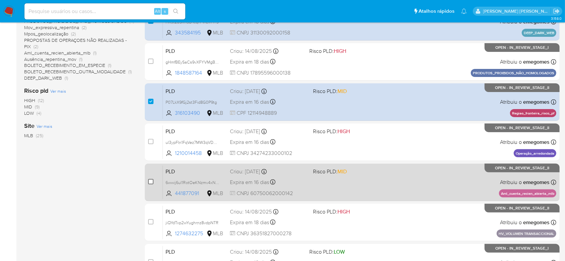
click at [152, 182] on input "checkbox" at bounding box center [150, 181] width 5 height 5
checkbox input "true"
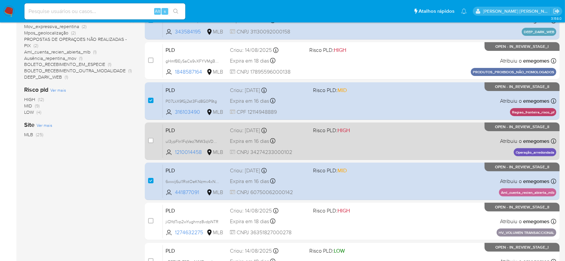
scroll to position [291, 0]
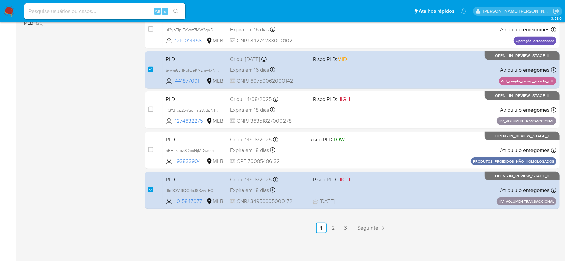
click at [333, 227] on link "2" at bounding box center [333, 228] width 11 height 11
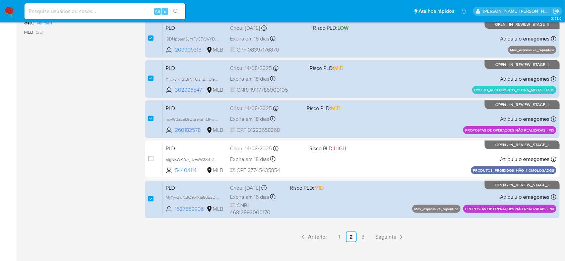
scroll to position [291, 0]
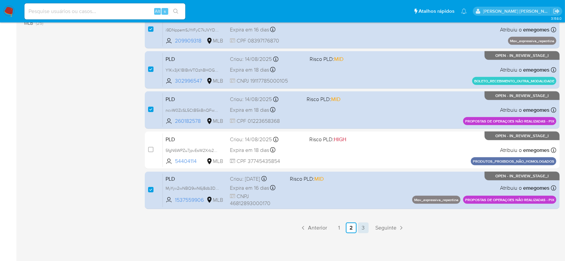
click at [363, 228] on link "3" at bounding box center [363, 228] width 11 height 11
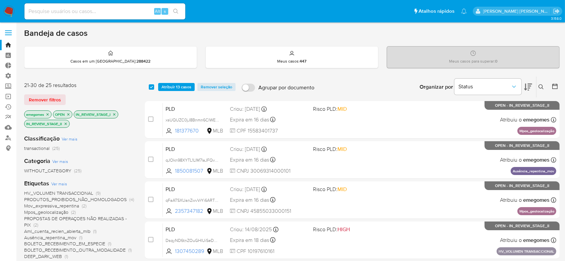
click at [182, 86] on span "Atribuir 13 casos" at bounding box center [176, 87] width 30 height 7
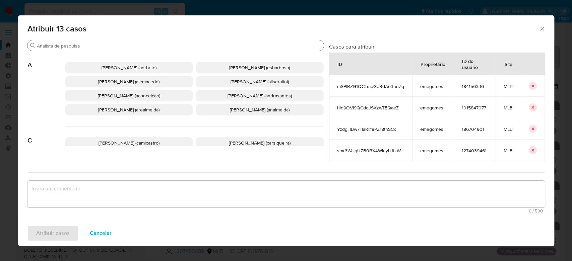
click at [185, 48] on input "Procurar" at bounding box center [179, 46] width 284 height 6
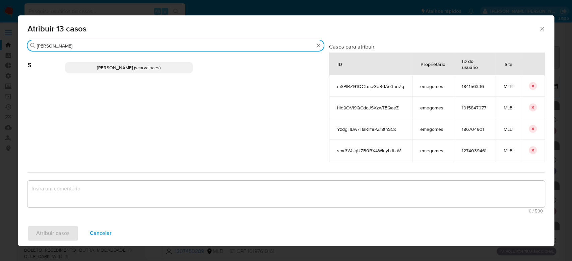
type input "[PERSON_NAME]"
click at [134, 66] on span "[PERSON_NAME] (scarvalhaes)" at bounding box center [128, 67] width 63 height 7
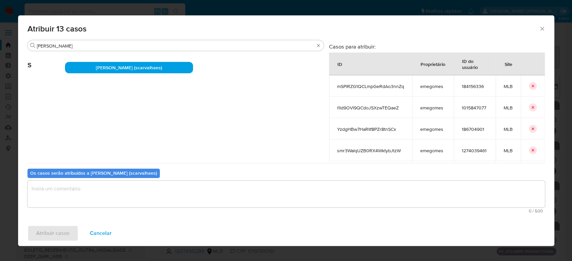
click at [102, 193] on textarea "assign-modal" at bounding box center [285, 194] width 517 height 27
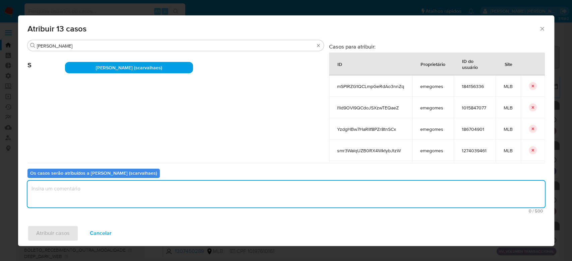
paste textarea "Para tratamento."
type textarea "Para tratamento."
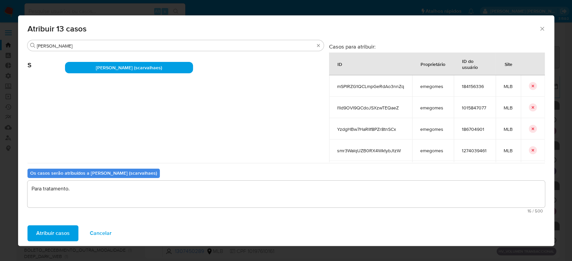
click at [78, 229] on div "Atribuir casos Cancelar" at bounding box center [286, 233] width 536 height 25
click at [67, 234] on span "Atribuir casos" at bounding box center [52, 233] width 33 height 15
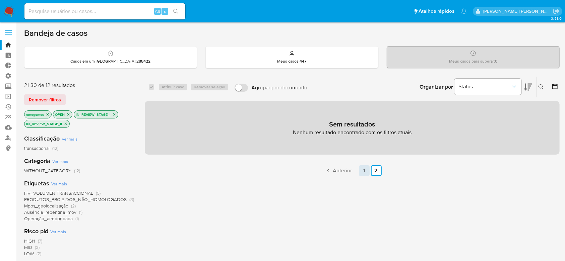
click at [365, 170] on link "1" at bounding box center [364, 170] width 11 height 11
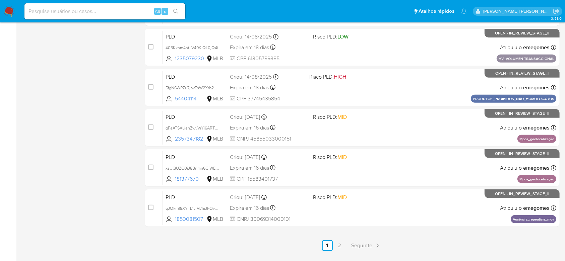
scroll to position [291, 0]
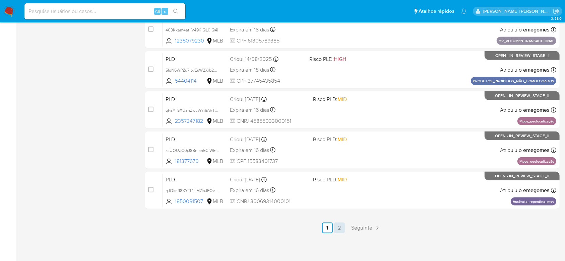
click at [337, 228] on link "2" at bounding box center [339, 228] width 11 height 11
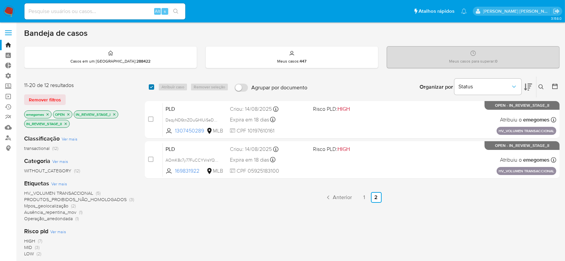
click at [150, 85] on input "checkbox" at bounding box center [151, 86] width 5 height 5
checkbox input "true"
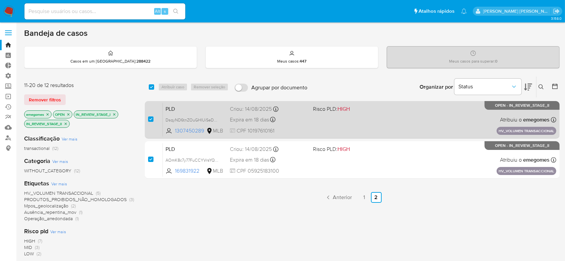
checkbox input "true"
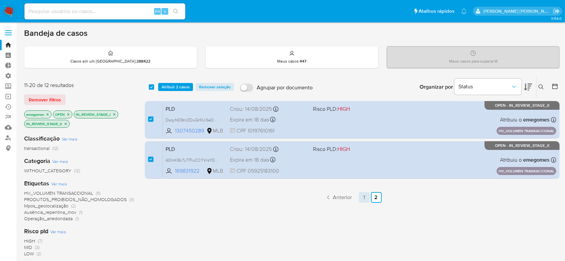
click at [365, 200] on link "1" at bounding box center [364, 197] width 11 height 11
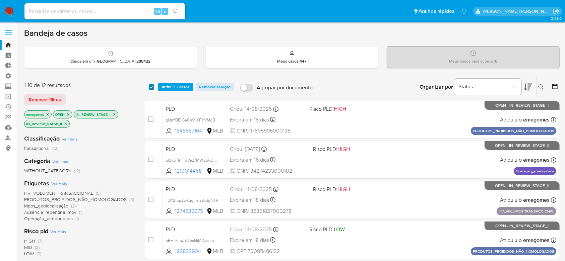
click at [149, 88] on input "checkbox" at bounding box center [151, 86] width 5 height 5
checkbox input "true"
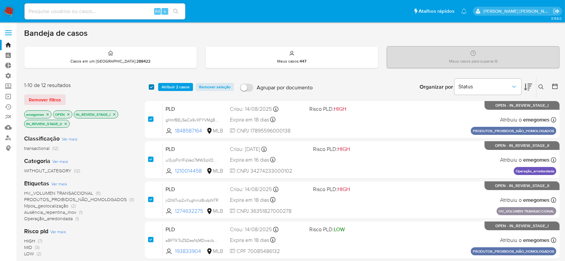
checkbox input "true"
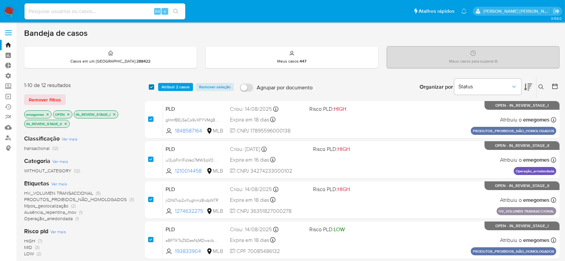
checkbox input "true"
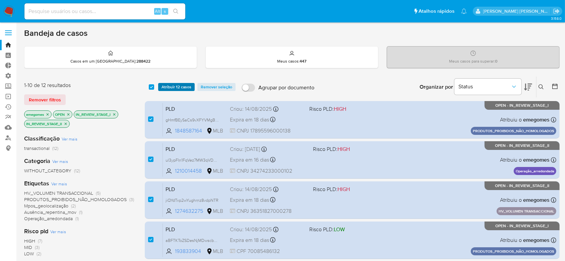
click at [180, 86] on span "Atribuir 12 casos" at bounding box center [176, 87] width 30 height 7
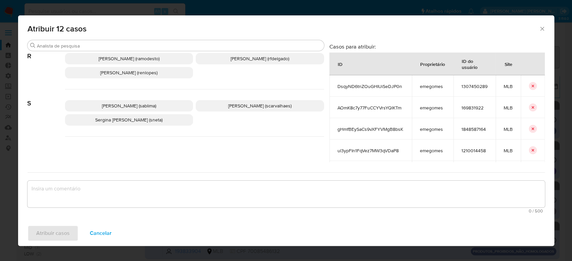
scroll to position [718, 0]
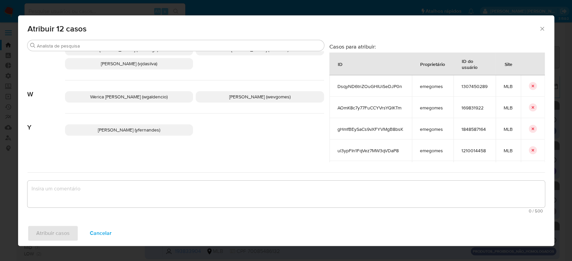
click at [127, 128] on span "[PERSON_NAME] (yfernandes)" at bounding box center [129, 130] width 62 height 7
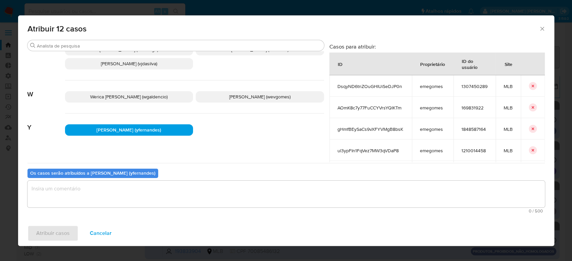
drag, startPoint x: 91, startPoint y: 197, endPoint x: 100, endPoint y: 191, distance: 11.1
click at [90, 197] on textarea "assign-modal" at bounding box center [285, 194] width 517 height 27
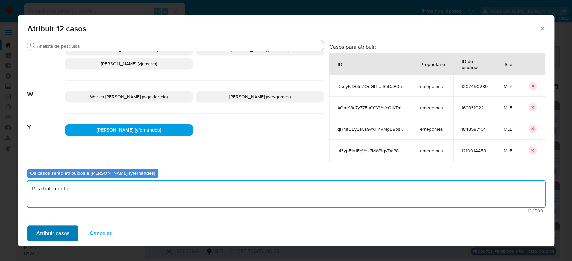
type textarea "Para tratamento."
click at [34, 232] on button "Atribuir casos" at bounding box center [52, 233] width 51 height 16
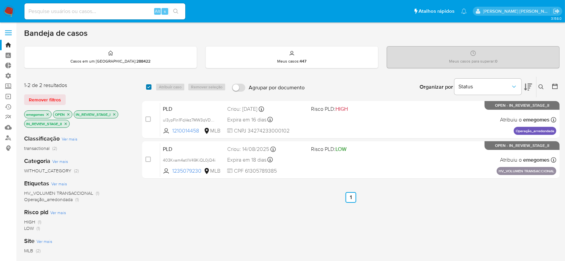
click at [150, 87] on input "checkbox" at bounding box center [148, 86] width 5 height 5
checkbox input "true"
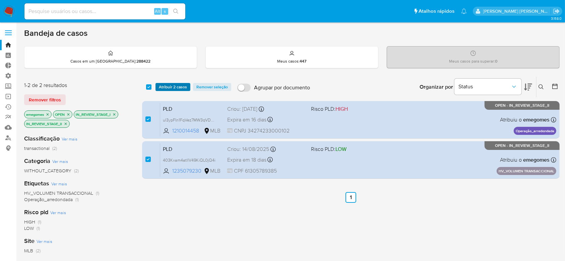
click at [170, 87] on span "Atribuir 2 casos" at bounding box center [173, 87] width 28 height 7
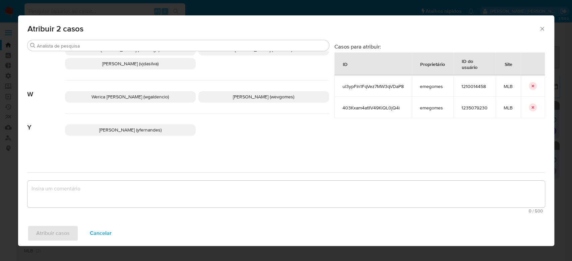
click at [139, 132] on span "[PERSON_NAME] (yfernandes)" at bounding box center [130, 130] width 62 height 7
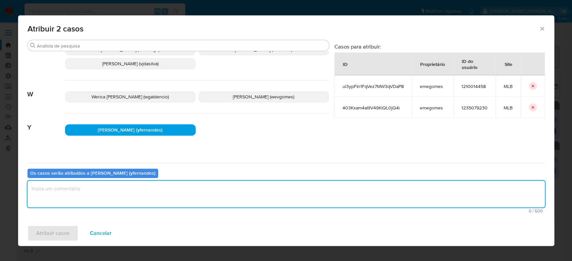
click at [113, 194] on textarea "assign-modal" at bounding box center [285, 194] width 517 height 27
paste textarea "Para tratamento."
type textarea "Para tratamento."
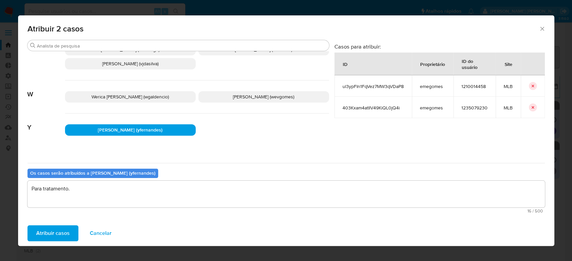
click at [46, 230] on span "Atribuir casos" at bounding box center [52, 233] width 33 height 15
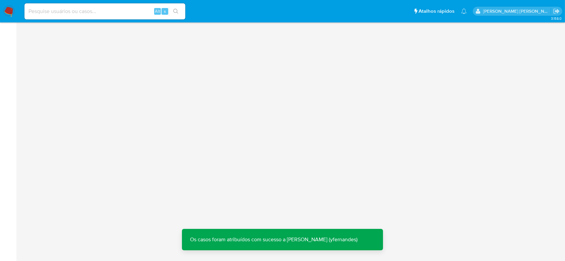
scroll to position [0, 0]
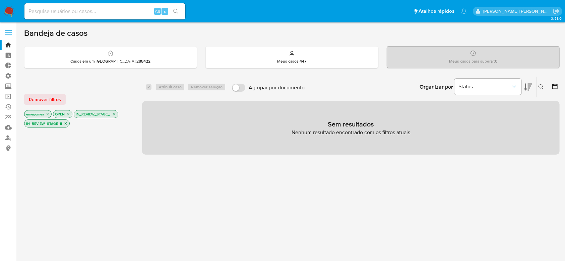
click at [48, 113] on icon "close-filter" at bounding box center [48, 114] width 2 height 2
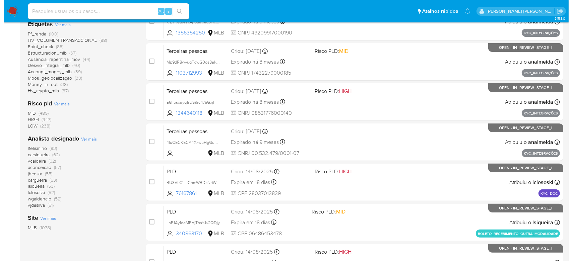
scroll to position [223, 0]
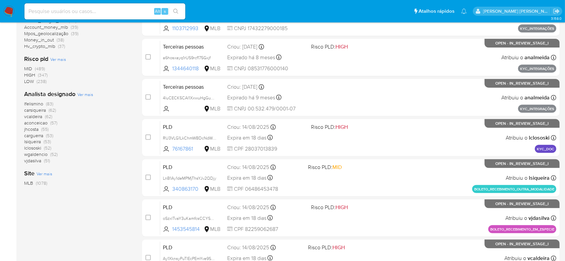
click at [87, 93] on span "Ver mais" at bounding box center [85, 94] width 16 height 6
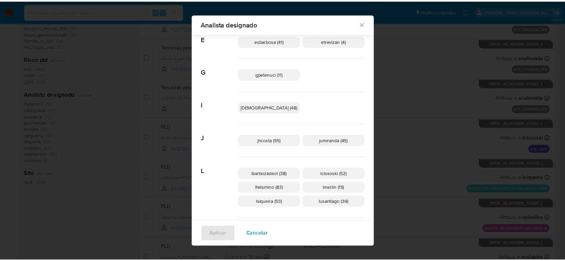
scroll to position [0, 0]
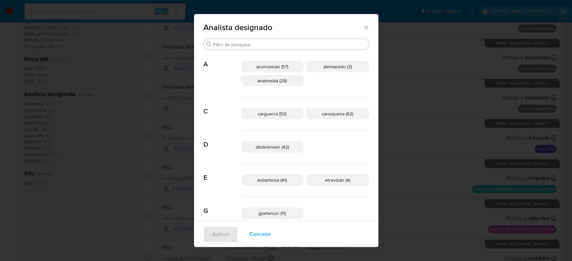
click at [363, 28] on icon "Fechar" at bounding box center [366, 27] width 7 height 7
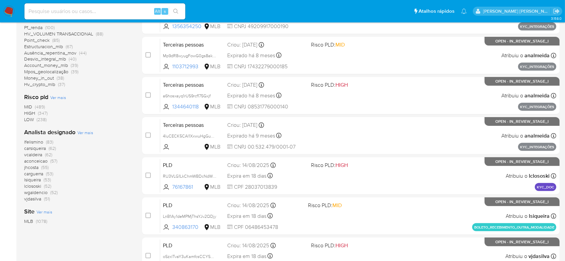
scroll to position [223, 0]
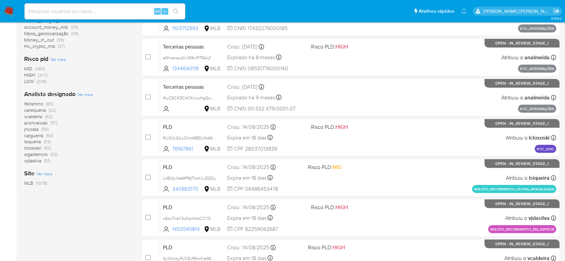
click at [40, 107] on span "carsiqueira" at bounding box center [35, 110] width 22 height 7
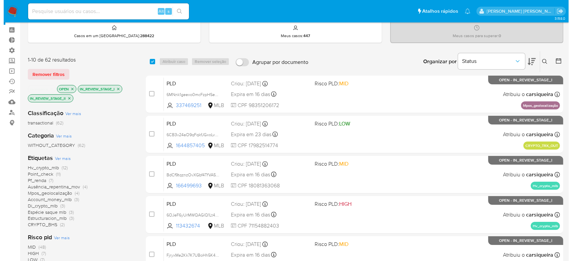
scroll to position [89, 0]
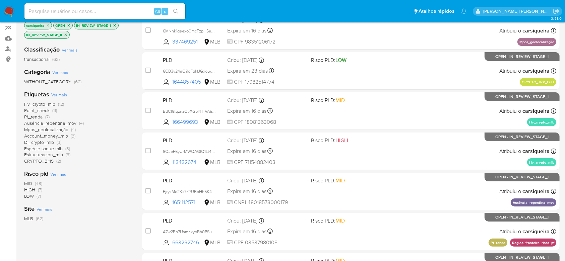
click at [64, 98] on div "Etiquetas Ver mais Hv_crypto_mlb (12) Point_check (11) Pf_renda (7) Ausência_re…" at bounding box center [77, 127] width 107 height 74
click at [64, 95] on span "Ver mais" at bounding box center [59, 95] width 16 height 6
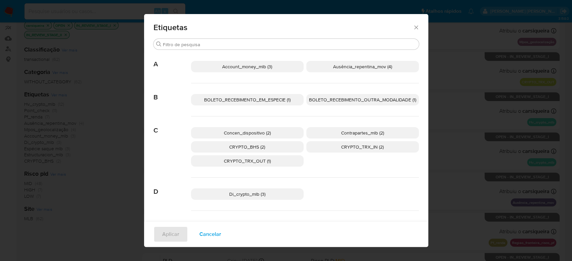
click at [257, 66] on span "Account_money_mlb (3)" at bounding box center [247, 66] width 50 height 7
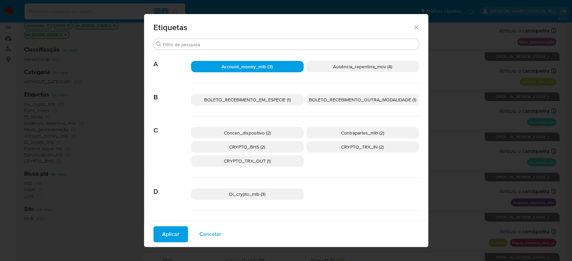
click at [341, 134] on span "Contrapartes_mlb (2)" at bounding box center [362, 133] width 43 height 7
click at [277, 143] on p "CRYPTO_BHS (2)" at bounding box center [247, 146] width 113 height 11
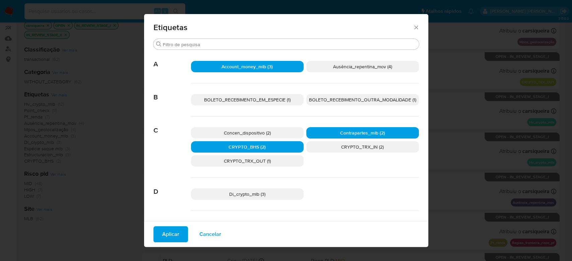
click at [341, 144] on span "CRYPTO_TRX_IN (2)" at bounding box center [362, 147] width 43 height 7
click at [269, 157] on p "CRYPTO_TRX_OUT (1)" at bounding box center [247, 160] width 113 height 11
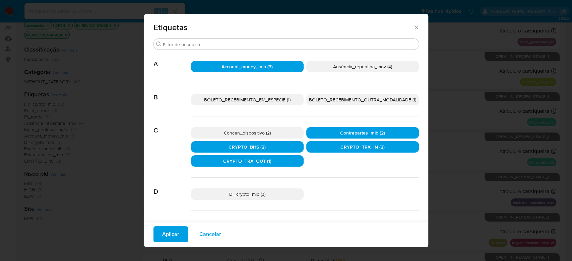
click at [250, 195] on span "Di_crypto_mlb (3)" at bounding box center [247, 194] width 36 height 7
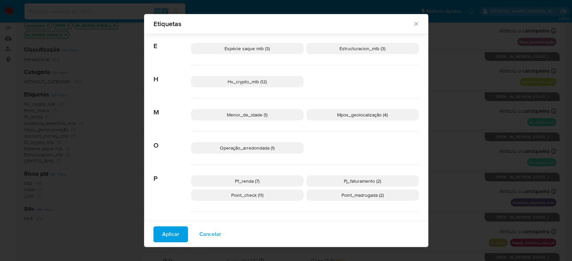
scroll to position [84, 0]
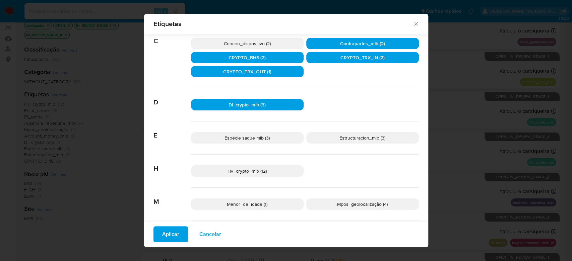
click at [265, 138] on span "Espécie saque mlb (3)" at bounding box center [246, 138] width 45 height 7
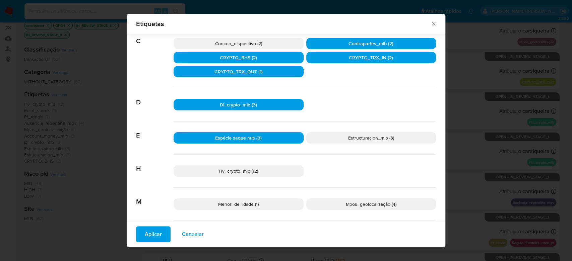
click at [353, 138] on span "Estructuracion_mlb (3)" at bounding box center [371, 138] width 46 height 7
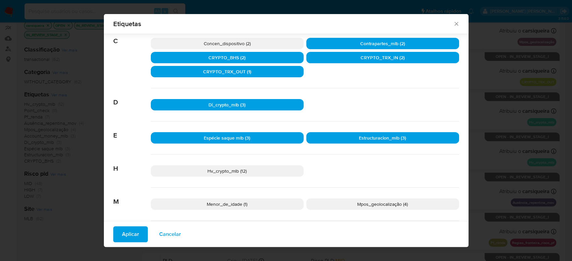
click at [255, 168] on p "Hv_crypto_mlb (12)" at bounding box center [227, 170] width 153 height 11
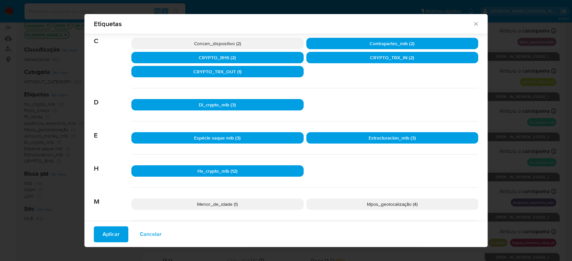
click at [244, 205] on p "Menor_de_idade (1)" at bounding box center [217, 204] width 172 height 11
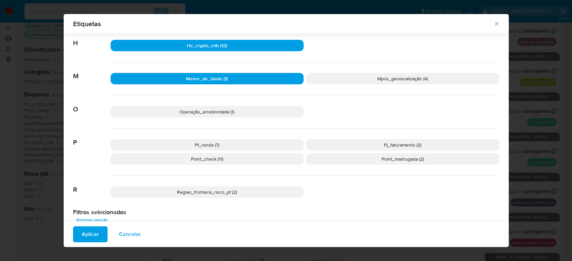
scroll to position [218, 0]
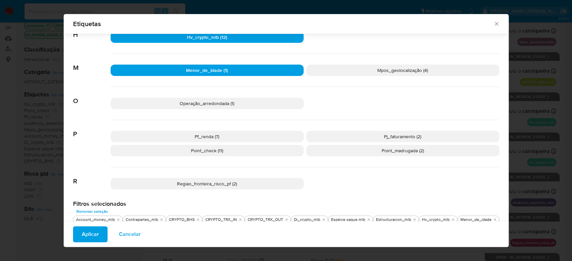
click at [244, 136] on p "Pf_renda (7)" at bounding box center [207, 136] width 193 height 11
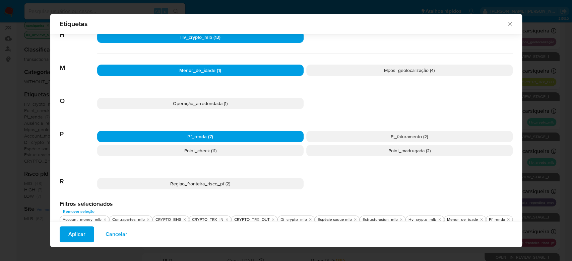
click at [237, 149] on p "Point_check (11)" at bounding box center [200, 150] width 206 height 11
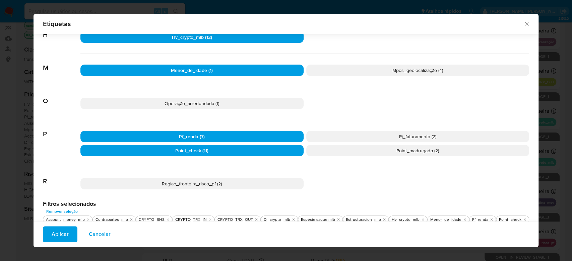
click at [389, 134] on p "Pj_faturamento (2)" at bounding box center [417, 136] width 223 height 11
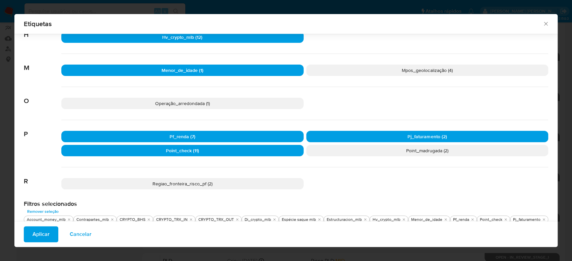
click at [383, 150] on p "Point_madrugada (2)" at bounding box center [427, 150] width 242 height 11
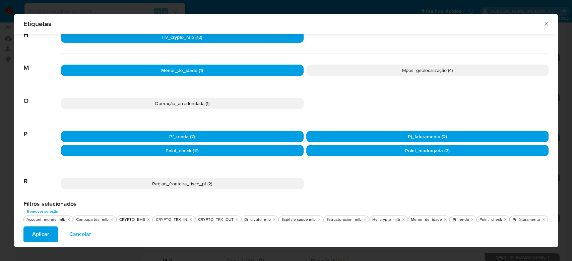
click at [197, 183] on span "Regiao_fronteira_risco_pf (2)" at bounding box center [182, 184] width 60 height 7
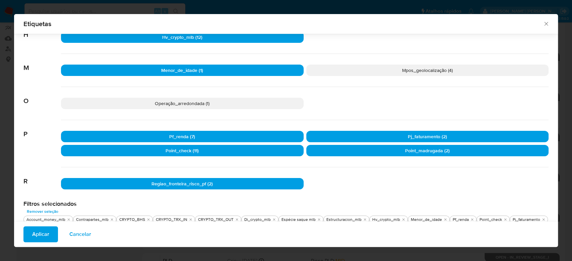
click at [46, 235] on span "Aplicar" at bounding box center [40, 234] width 17 height 15
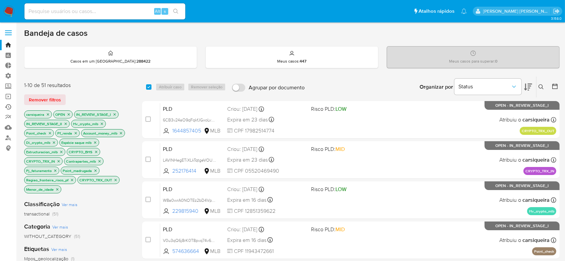
click at [10, 107] on link "Ejecuções automáticas" at bounding box center [40, 107] width 80 height 10
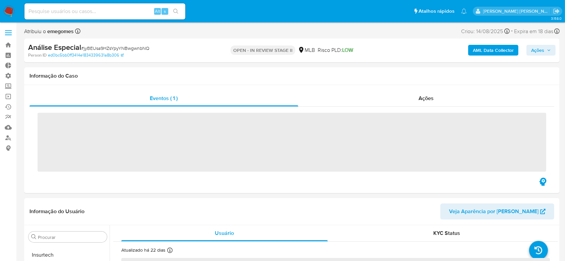
scroll to position [315, 0]
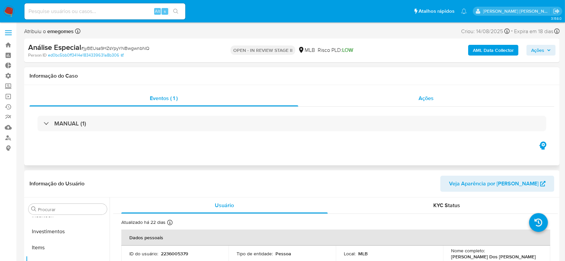
select select "10"
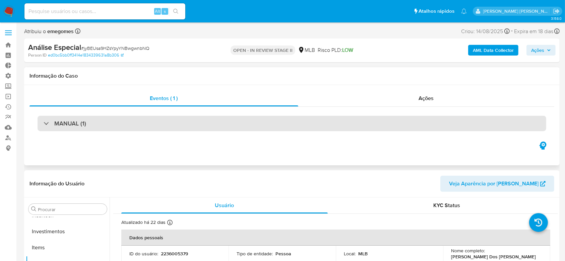
click at [44, 123] on div at bounding box center [44, 123] width 0 height 0
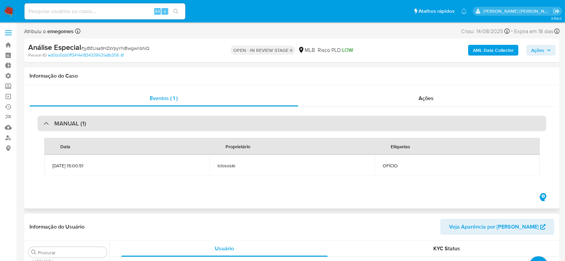
click at [44, 123] on div at bounding box center [44, 123] width 0 height 0
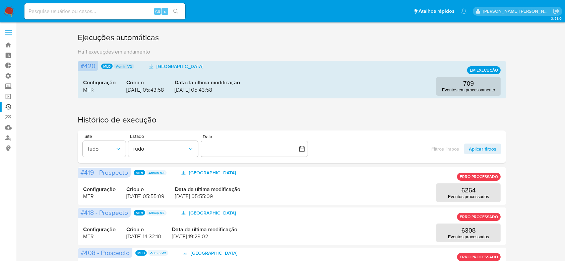
scroll to position [45, 0]
